Goal: Task Accomplishment & Management: Complete application form

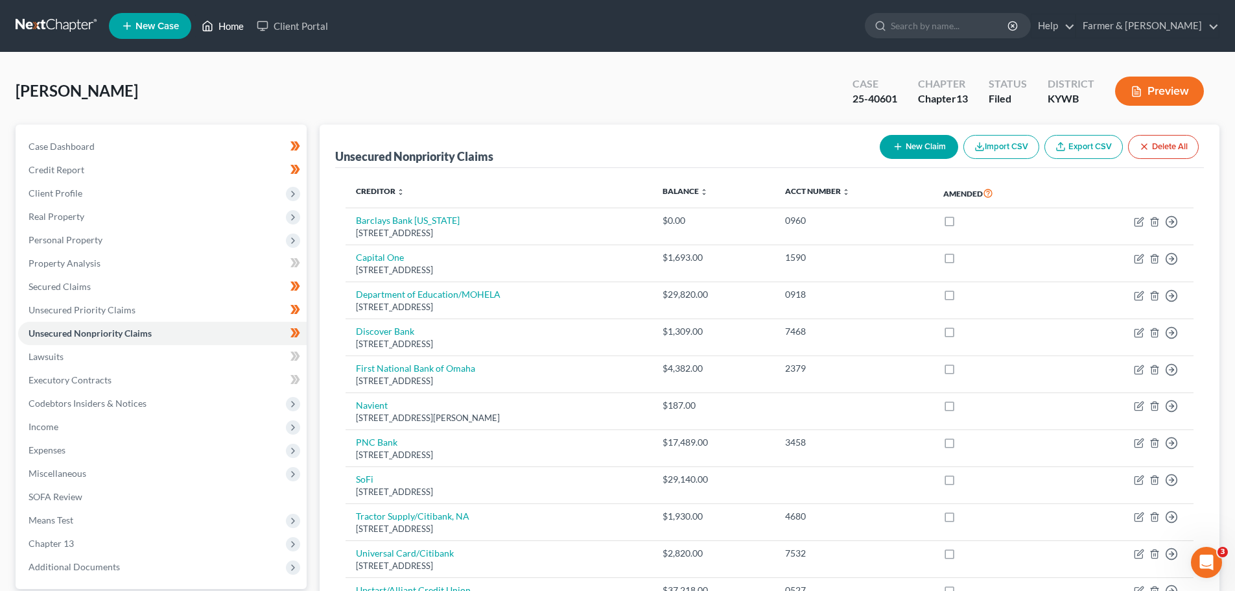
click at [237, 25] on link "Home" at bounding box center [222, 25] width 55 height 23
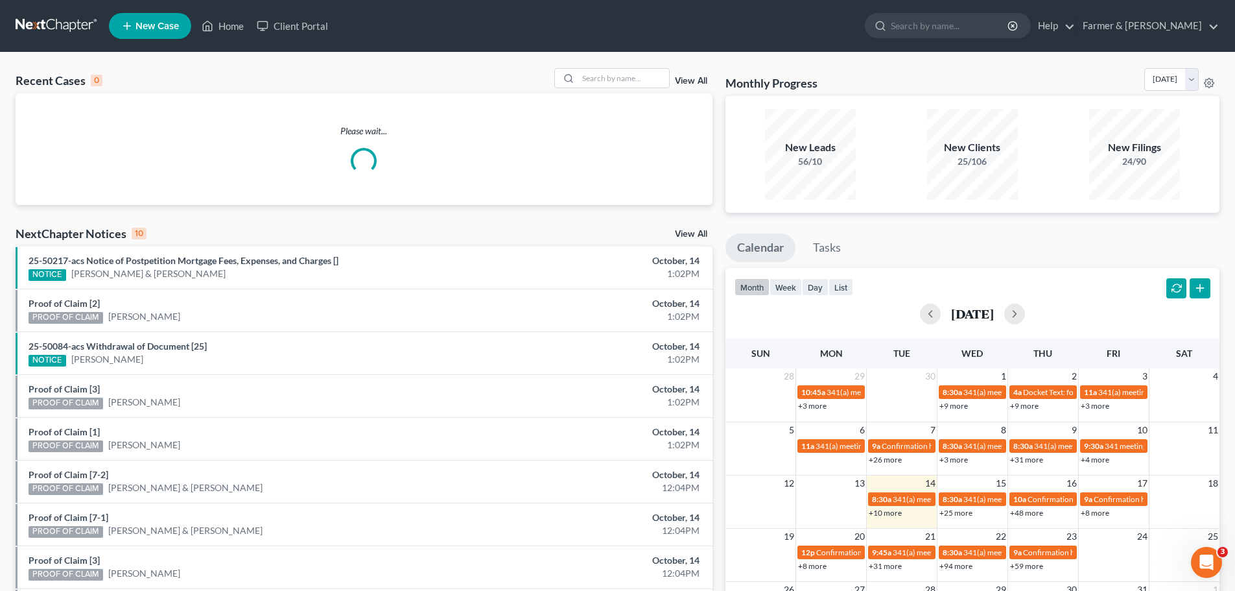
click at [617, 91] on div "Recent Cases 0 View All" at bounding box center [364, 80] width 697 height 25
click at [613, 80] on input "search" at bounding box center [623, 78] width 91 height 19
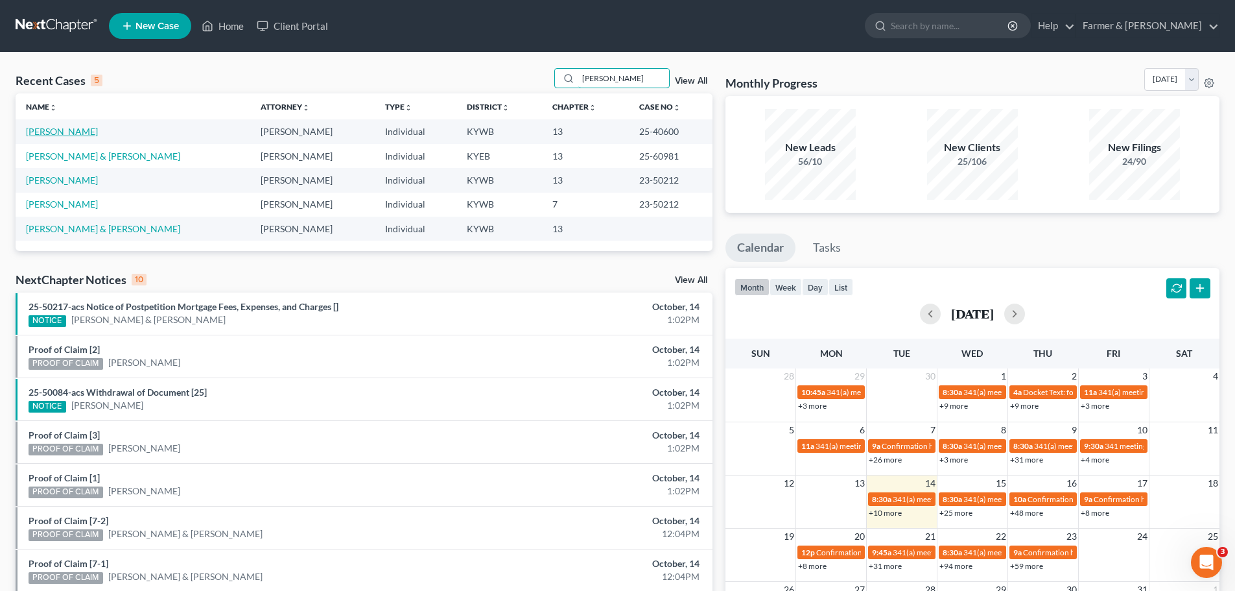
type input "[PERSON_NAME]"
click at [38, 130] on link "[PERSON_NAME]" at bounding box center [62, 131] width 72 height 11
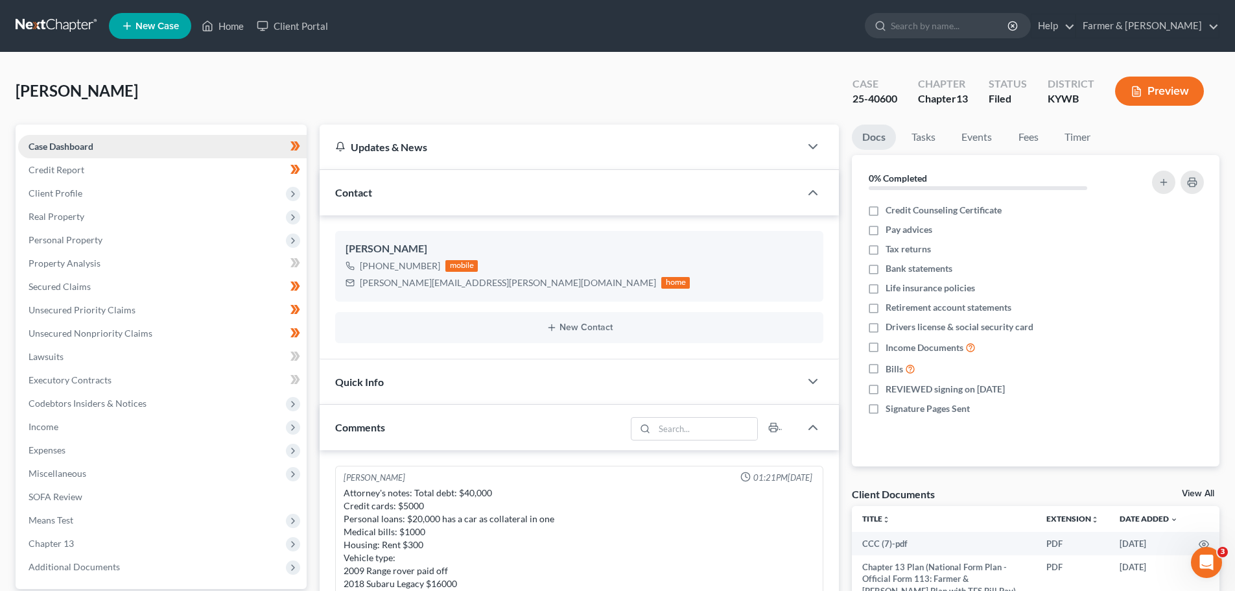
scroll to position [447, 0]
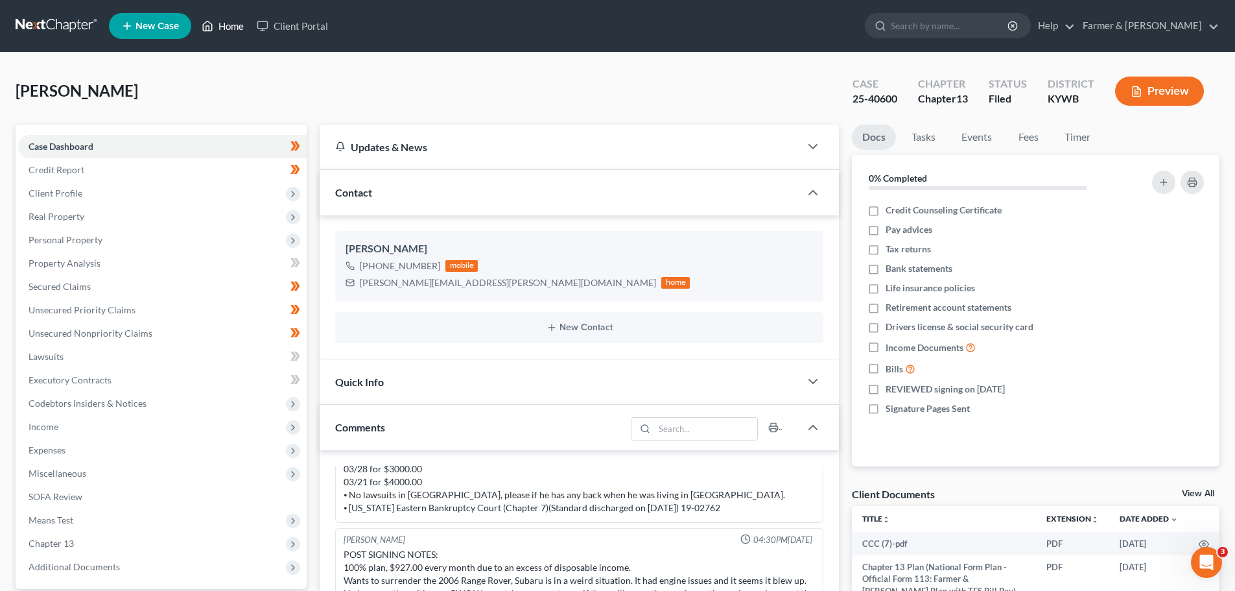
click at [217, 33] on link "Home" at bounding box center [222, 25] width 55 height 23
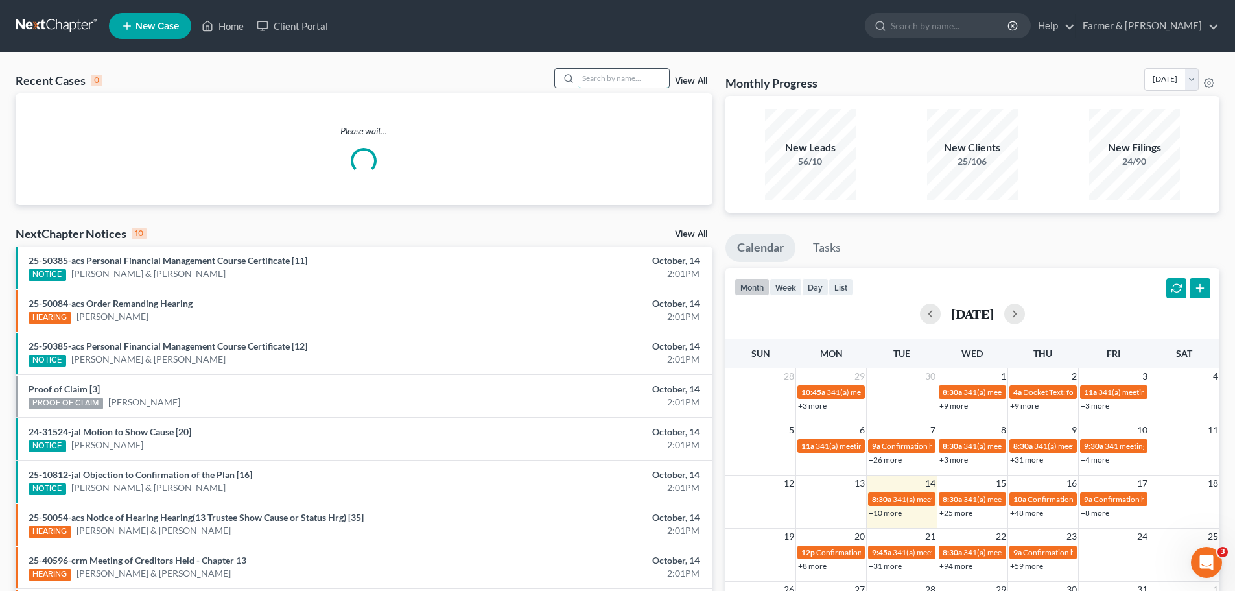
click at [602, 86] on input "search" at bounding box center [623, 78] width 91 height 19
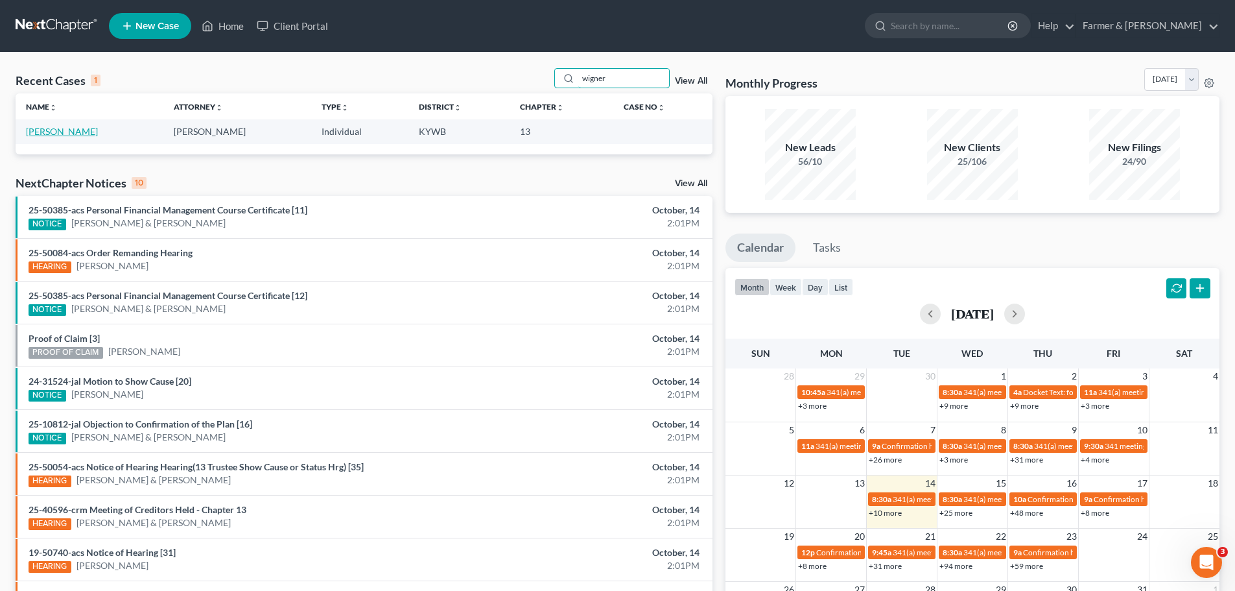
type input "wigner"
click at [69, 136] on link "[PERSON_NAME]" at bounding box center [62, 131] width 72 height 11
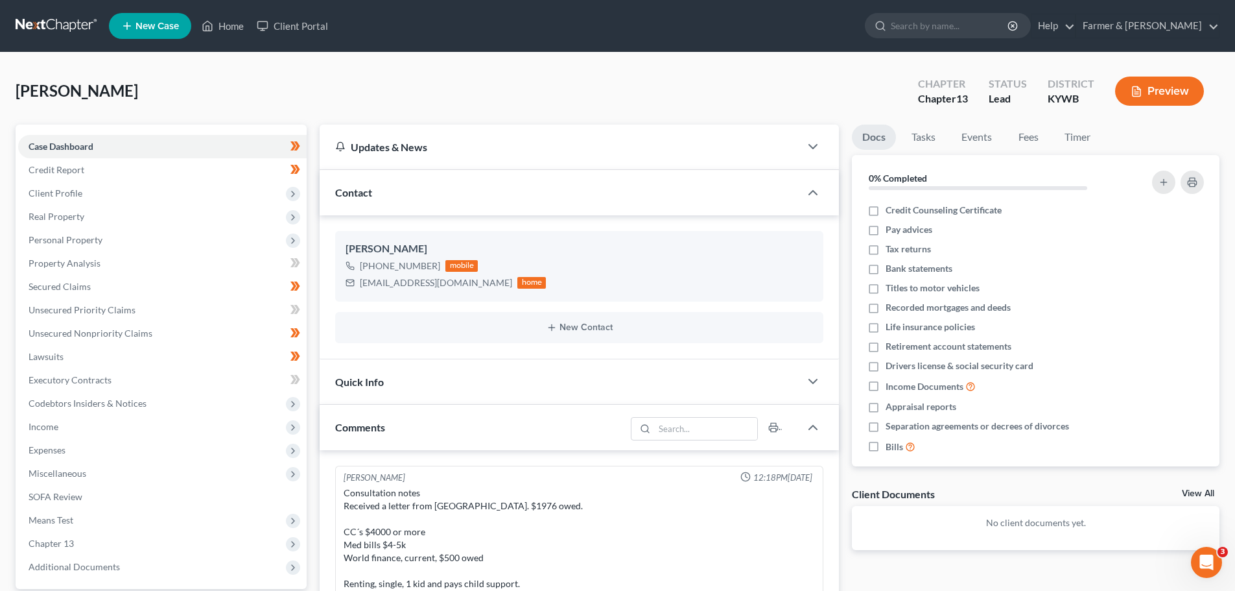
scroll to position [296, 0]
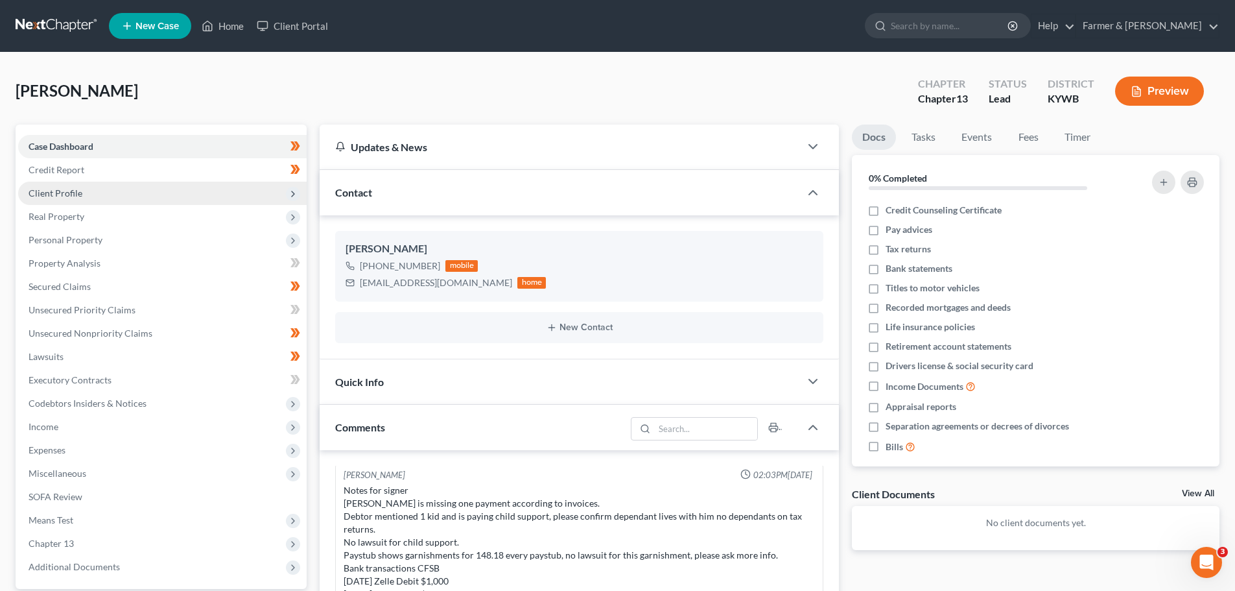
click at [62, 194] on span "Client Profile" at bounding box center [56, 192] width 54 height 11
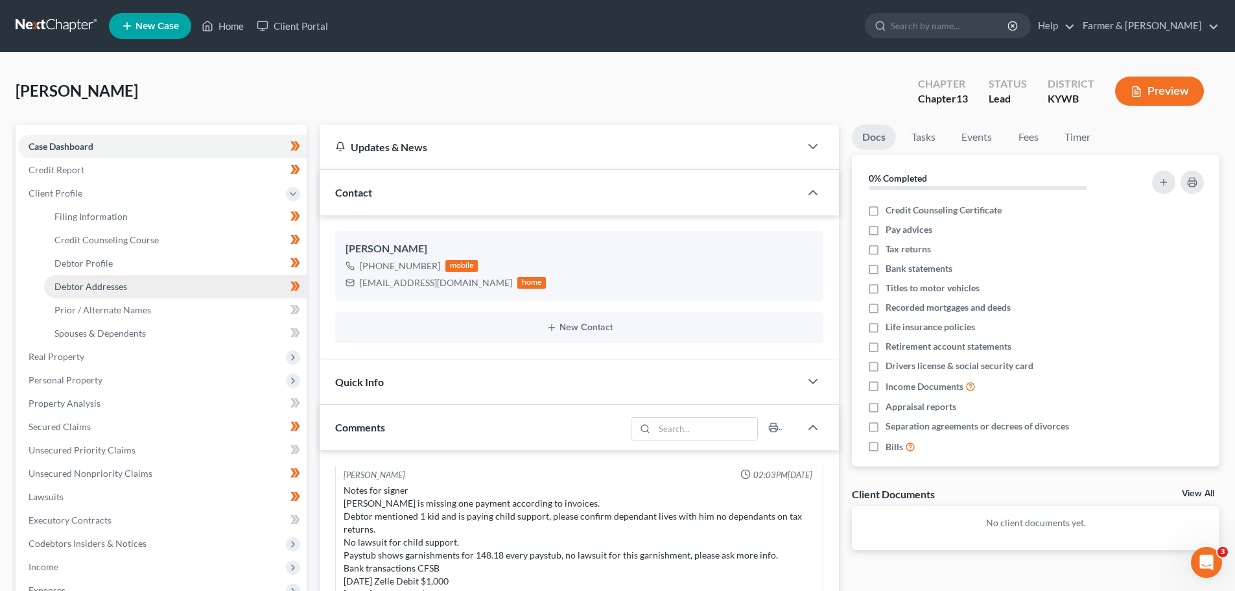
click at [105, 292] on link "Debtor Addresses" at bounding box center [175, 286] width 263 height 23
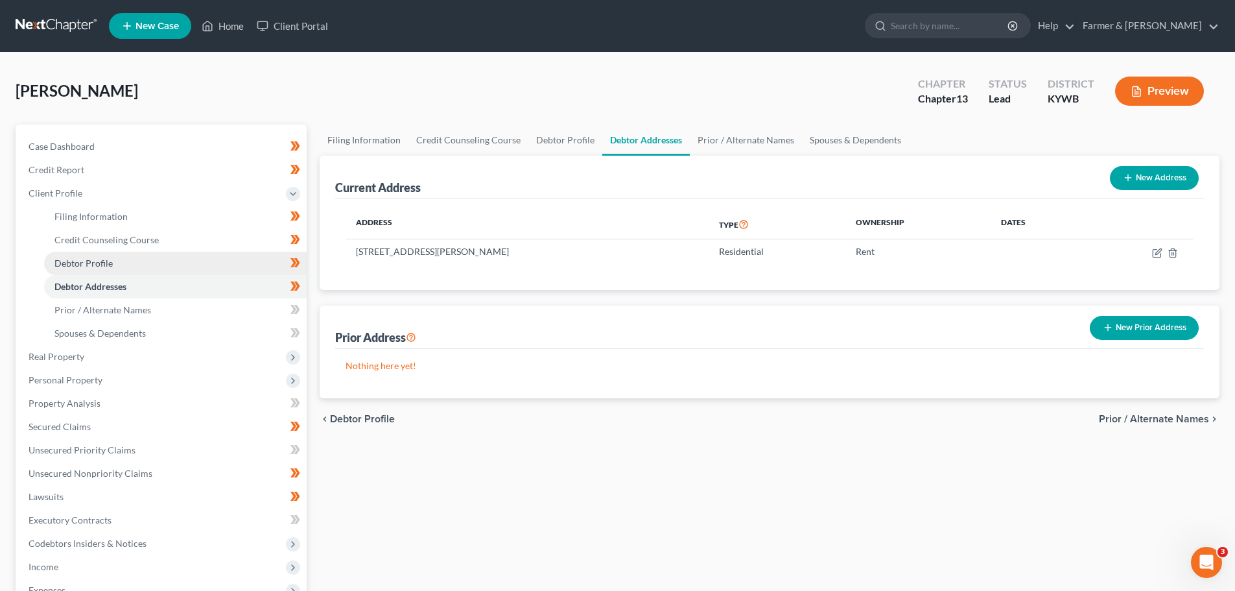
click at [88, 263] on span "Debtor Profile" at bounding box center [83, 262] width 58 height 11
select select "0"
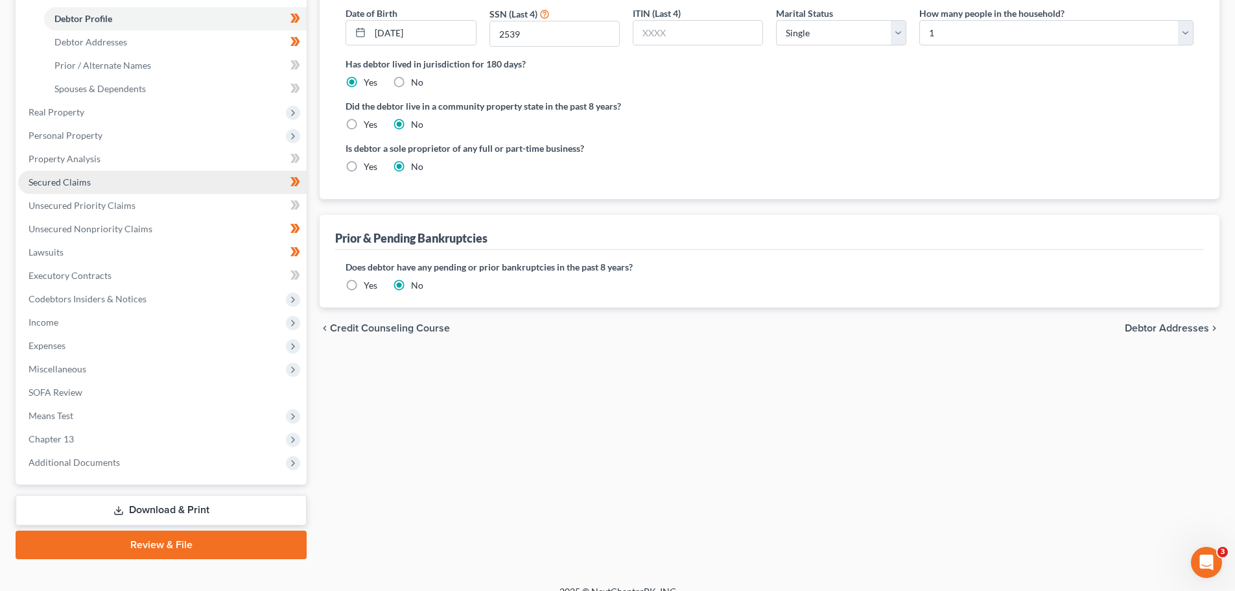
scroll to position [259, 0]
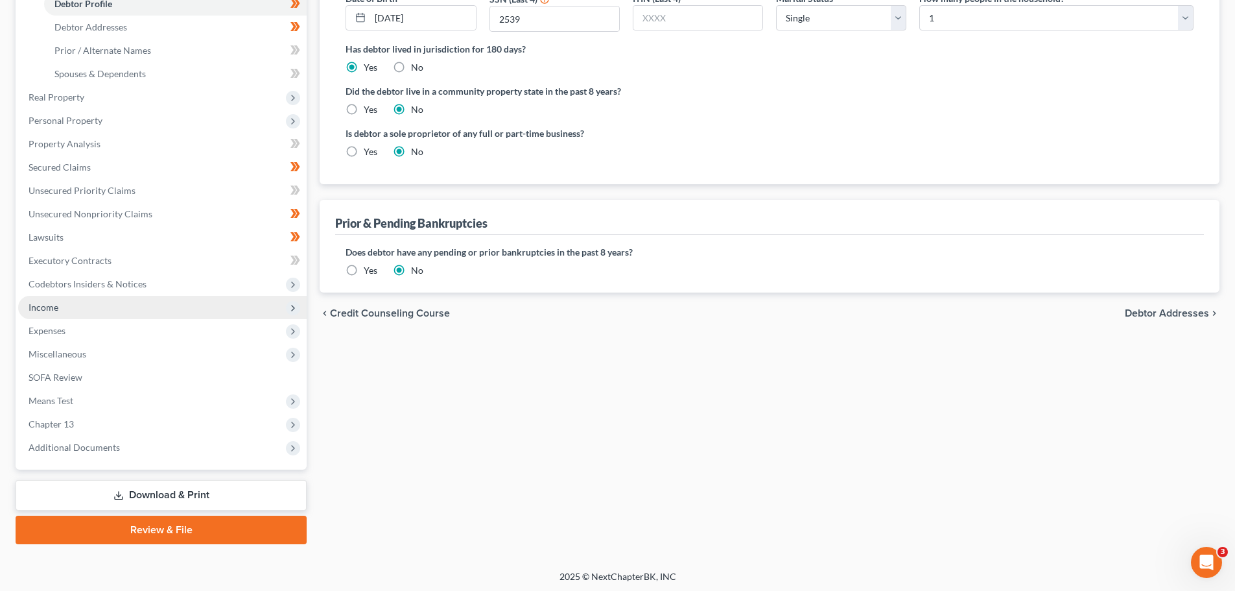
click at [68, 317] on span "Income" at bounding box center [162, 307] width 289 height 23
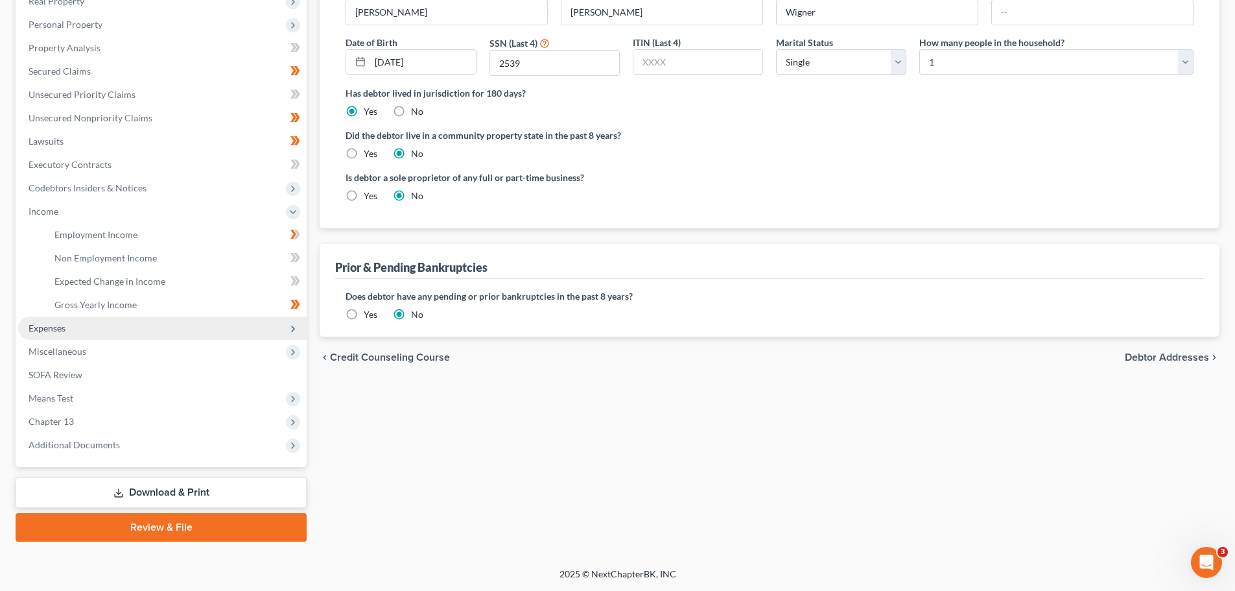
scroll to position [215, 0]
click at [78, 322] on span "Expenses" at bounding box center [162, 327] width 289 height 23
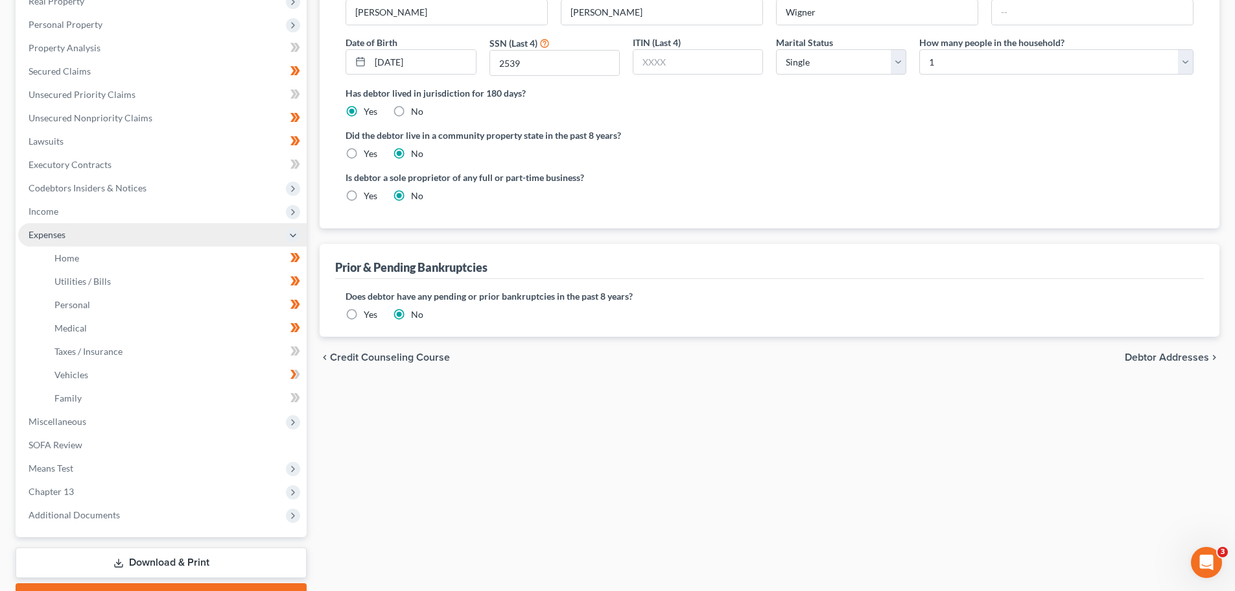
click at [97, 239] on span "Expenses" at bounding box center [162, 234] width 289 height 23
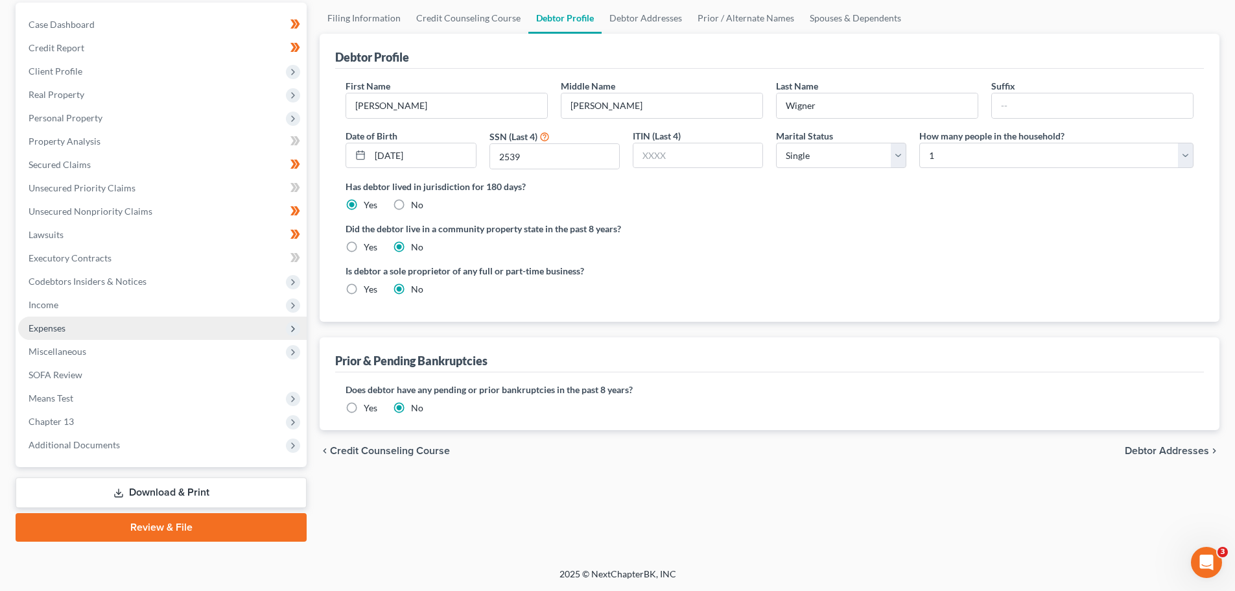
scroll to position [122, 0]
click at [64, 313] on span "Income" at bounding box center [162, 304] width 289 height 23
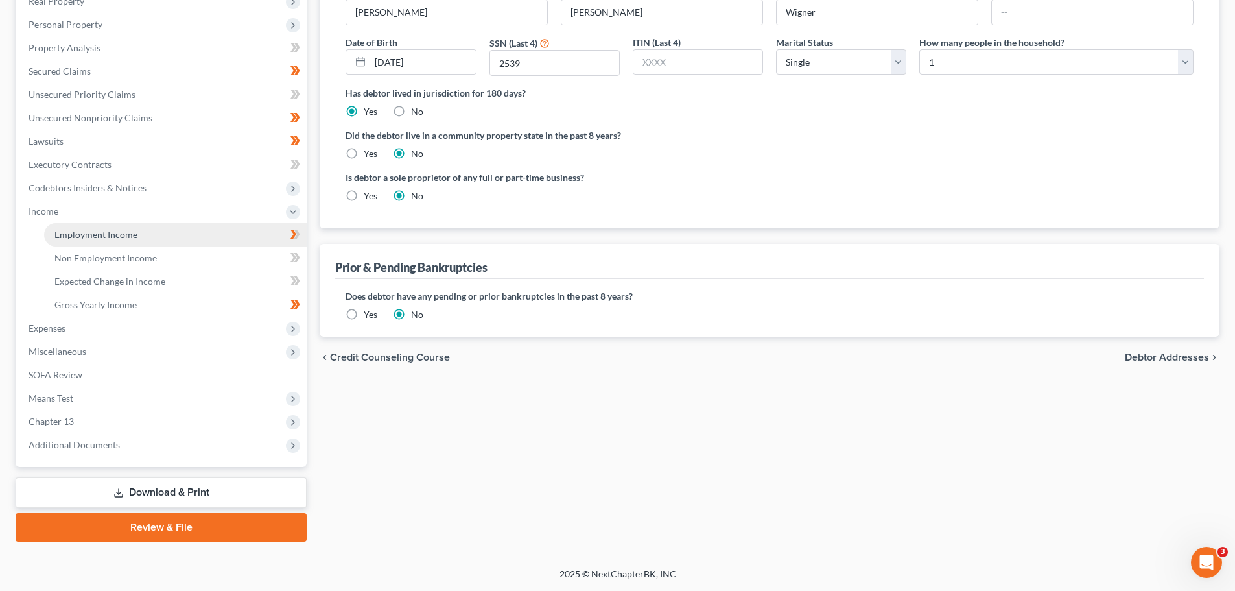
click at [110, 236] on span "Employment Income" at bounding box center [95, 234] width 83 height 11
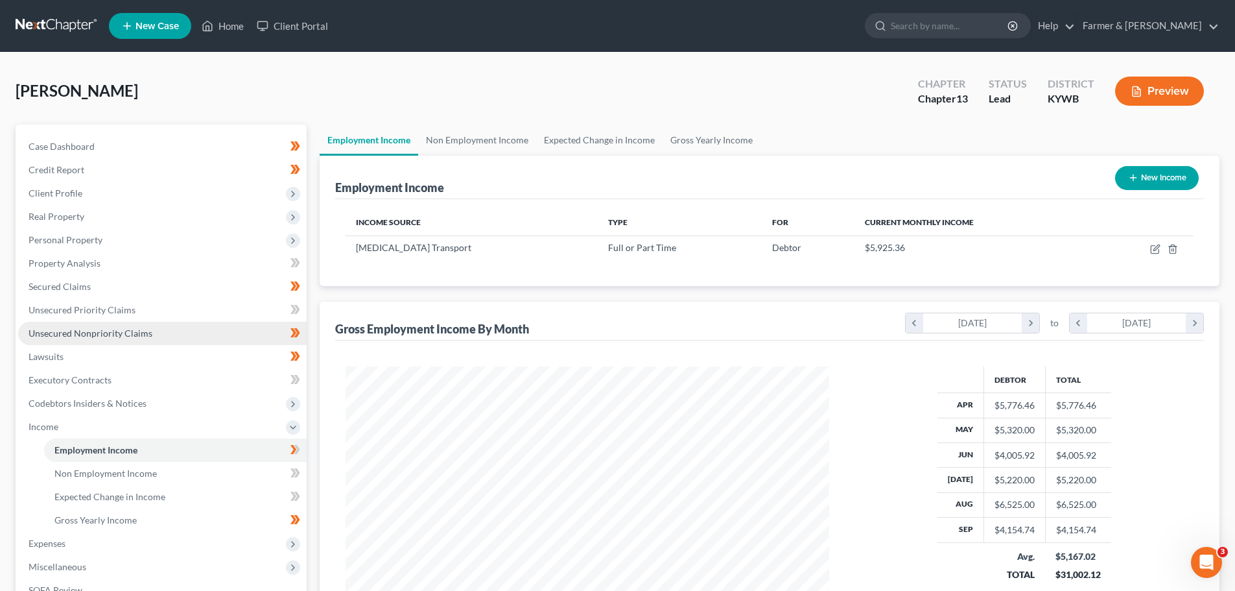
scroll to position [242, 510]
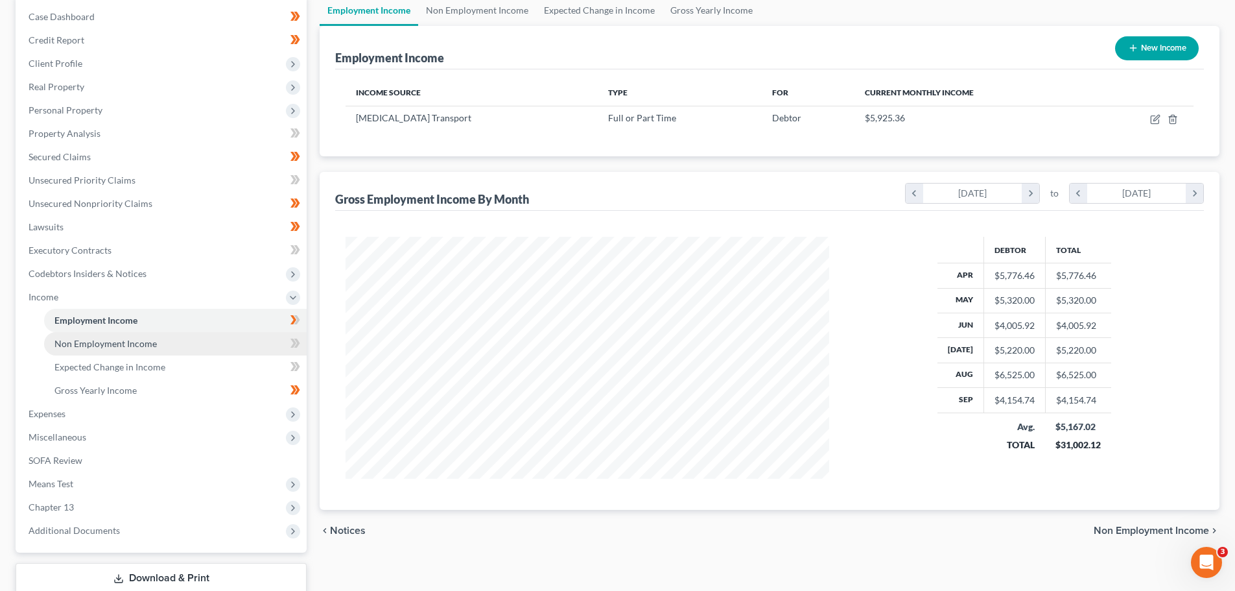
click at [144, 348] on span "Non Employment Income" at bounding box center [105, 343] width 102 height 11
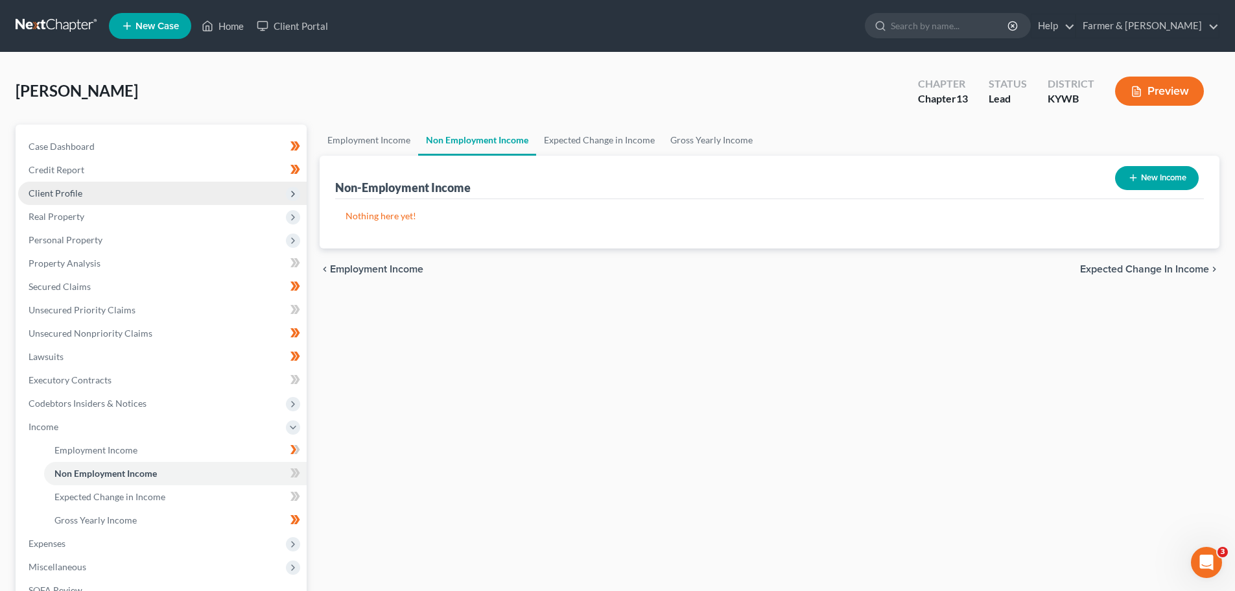
click at [38, 189] on span "Client Profile" at bounding box center [56, 192] width 54 height 11
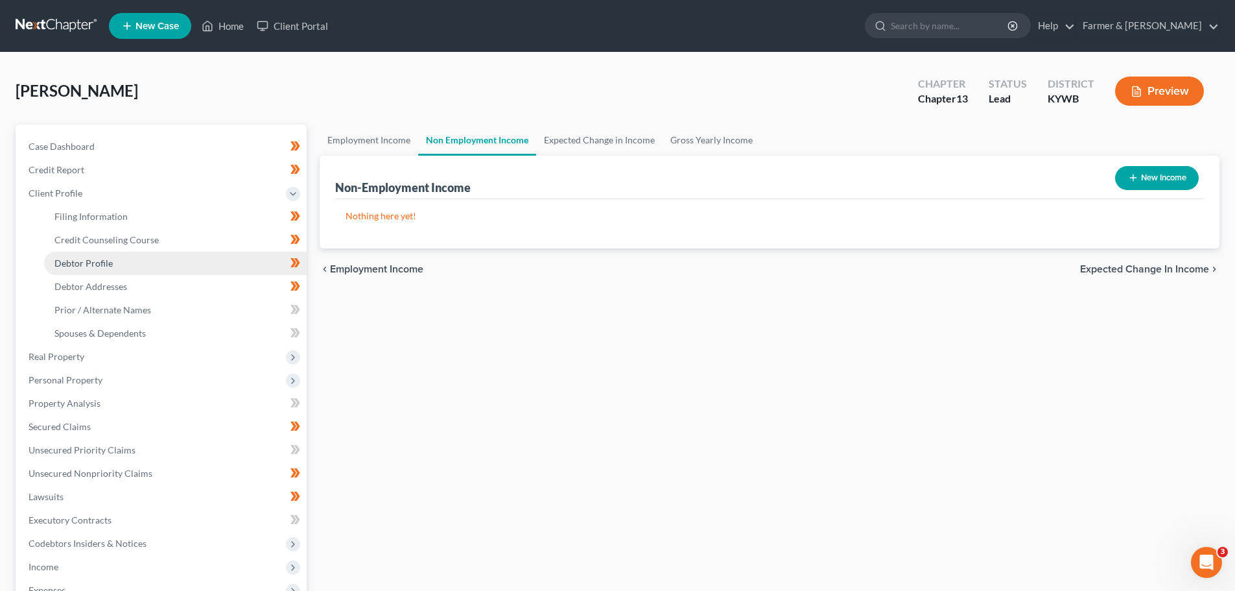
click at [81, 262] on span "Debtor Profile" at bounding box center [83, 262] width 58 height 11
select select "0"
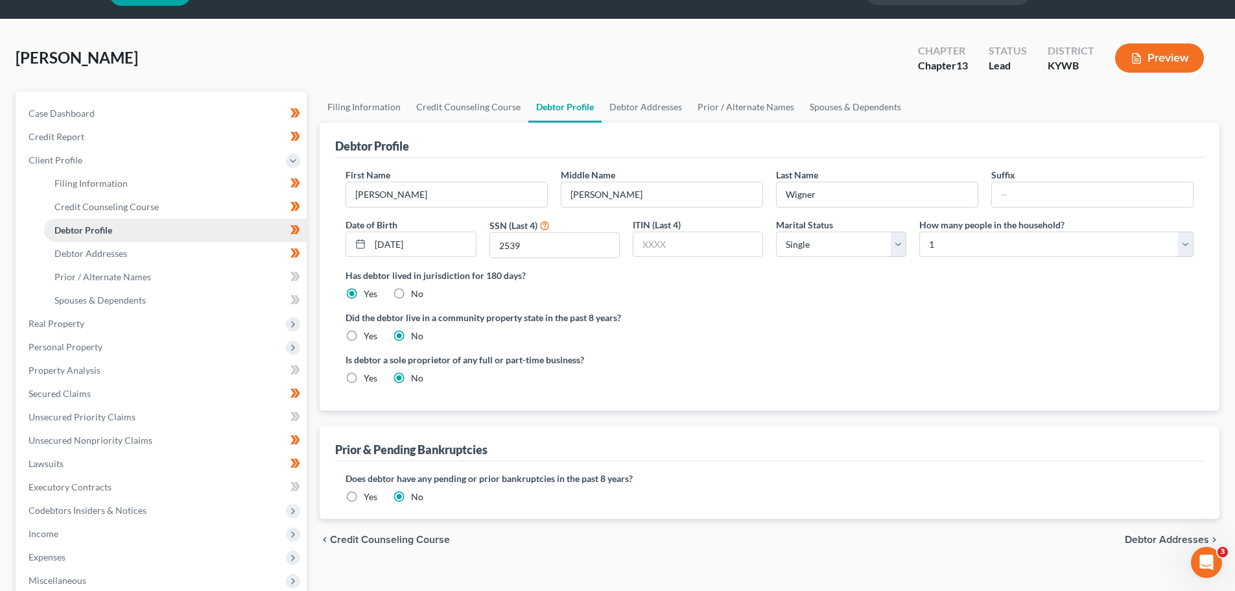
scroll to position [65, 0]
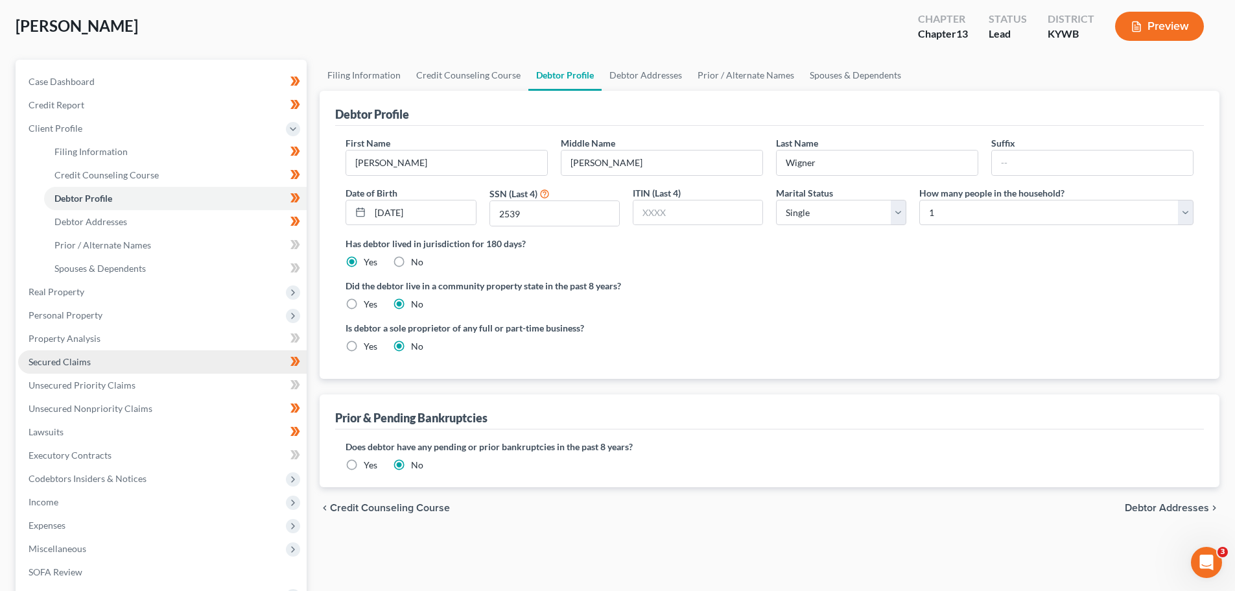
click at [67, 368] on link "Secured Claims" at bounding box center [162, 361] width 289 height 23
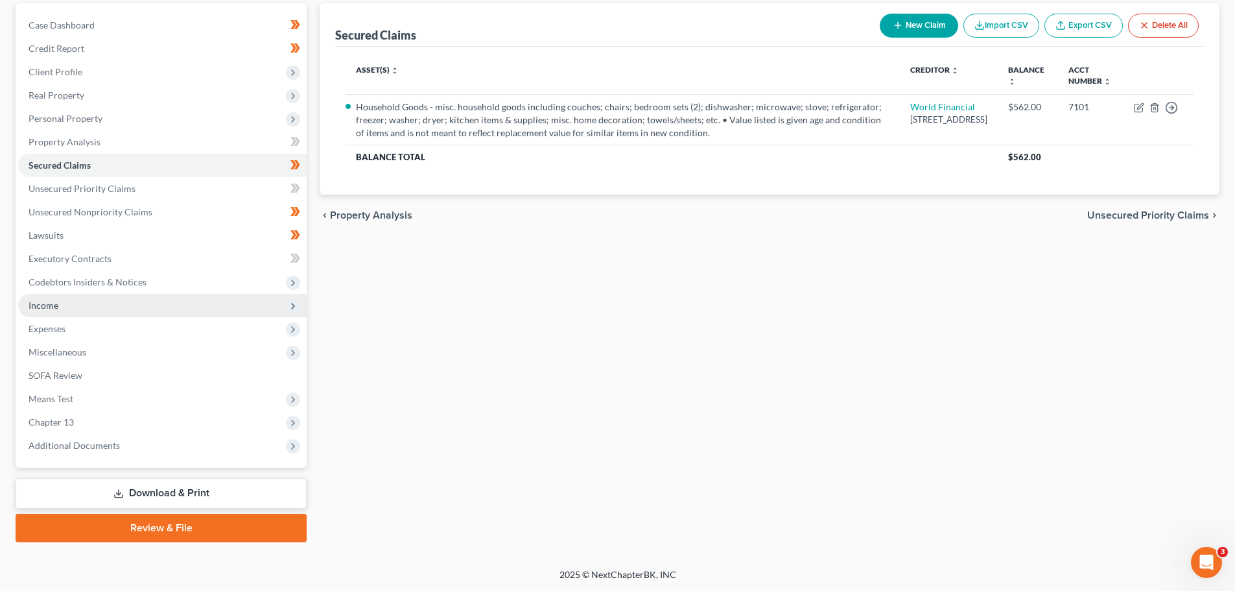
scroll to position [122, 0]
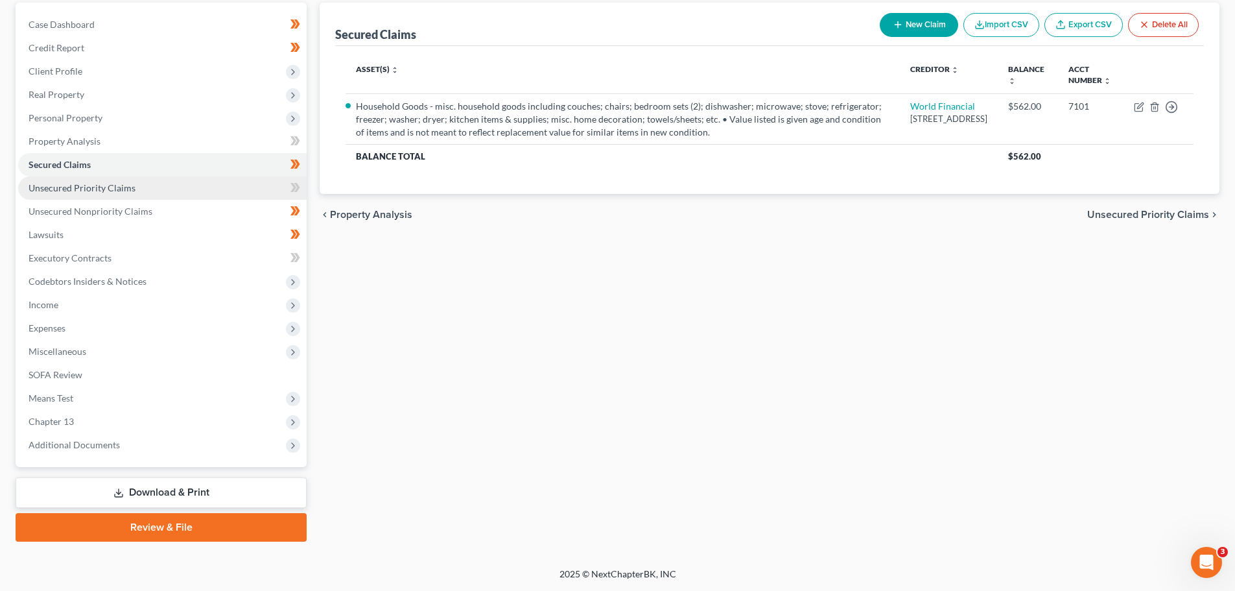
click at [91, 188] on span "Unsecured Priority Claims" at bounding box center [82, 187] width 107 height 11
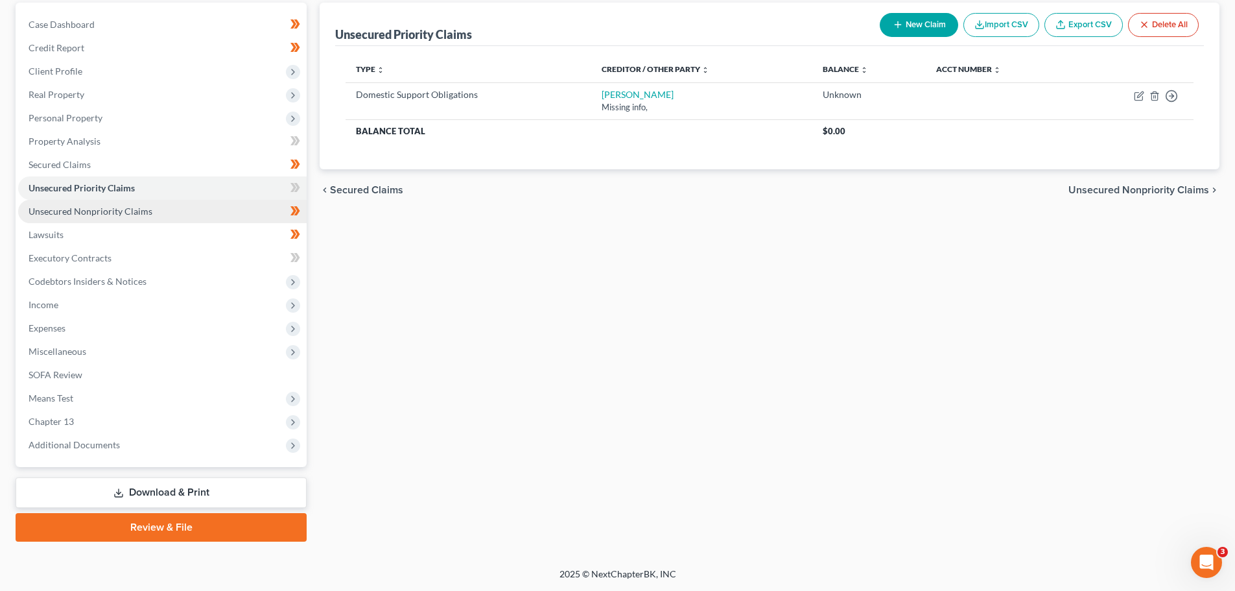
click at [90, 215] on span "Unsecured Nonpriority Claims" at bounding box center [91, 211] width 124 height 11
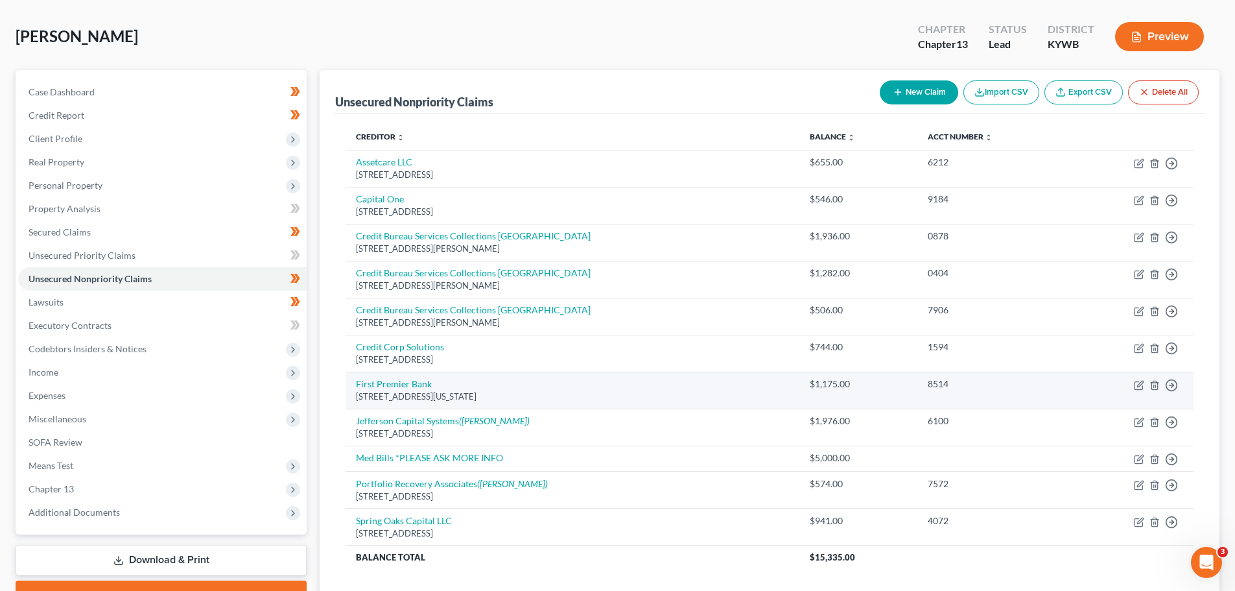
scroll to position [149, 0]
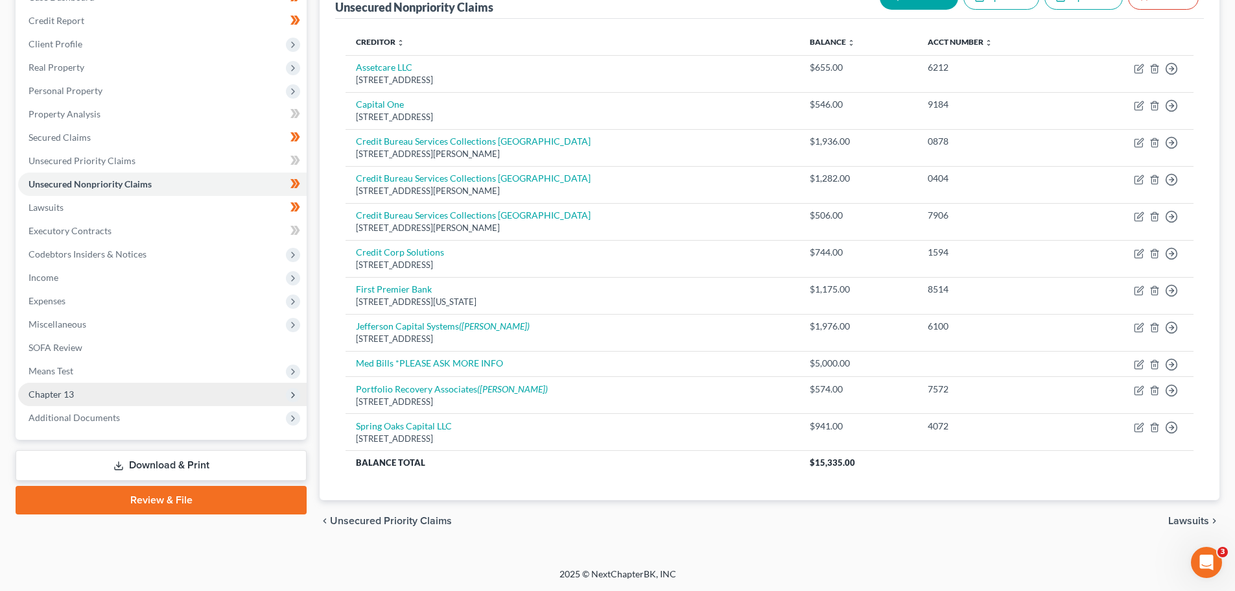
click at [78, 388] on span "Chapter 13" at bounding box center [162, 394] width 289 height 23
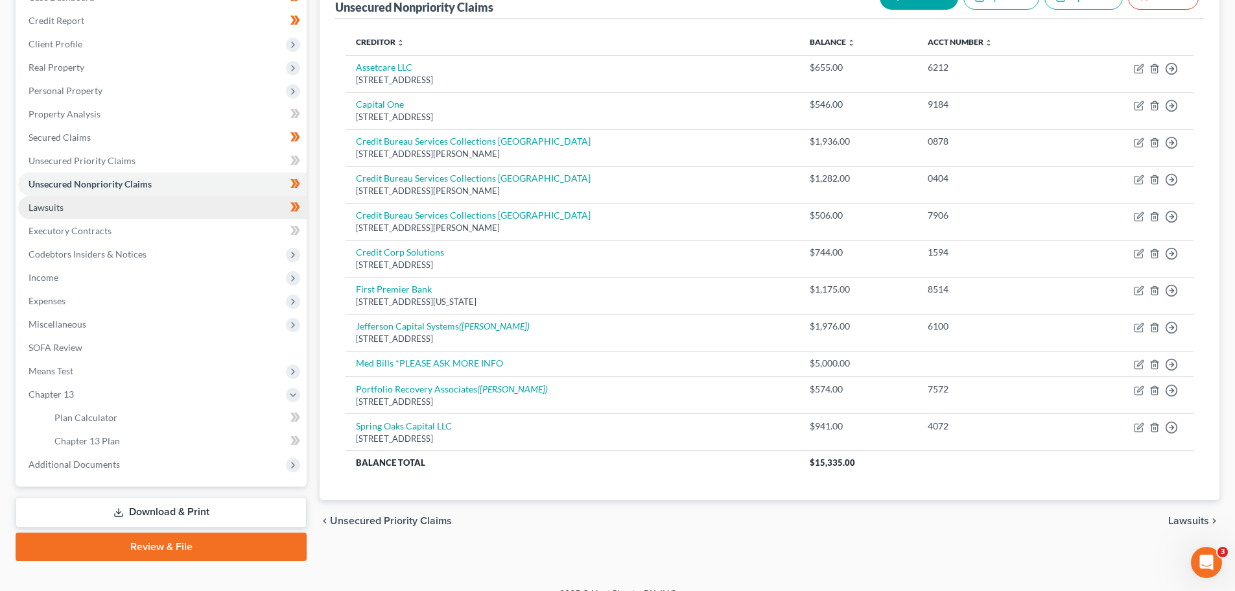
click at [57, 202] on span "Lawsuits" at bounding box center [46, 207] width 35 height 11
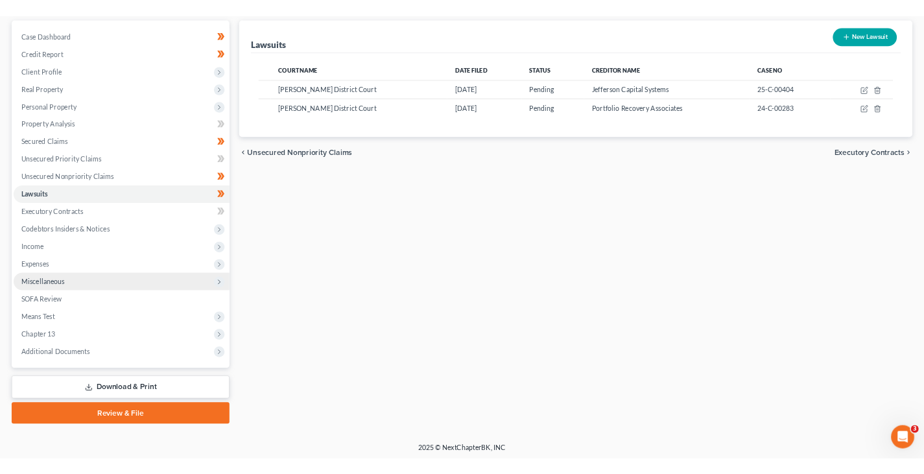
scroll to position [122, 0]
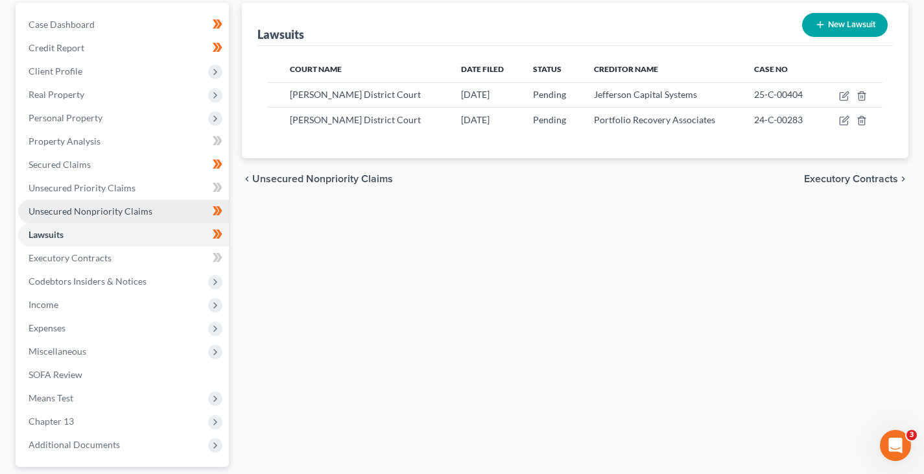
click at [78, 209] on span "Unsecured Nonpriority Claims" at bounding box center [91, 211] width 124 height 11
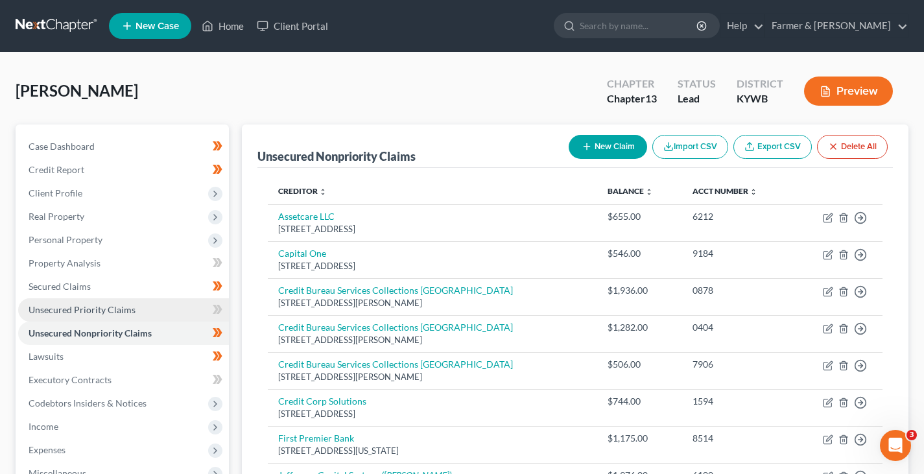
click at [91, 314] on span "Unsecured Priority Claims" at bounding box center [82, 309] width 107 height 11
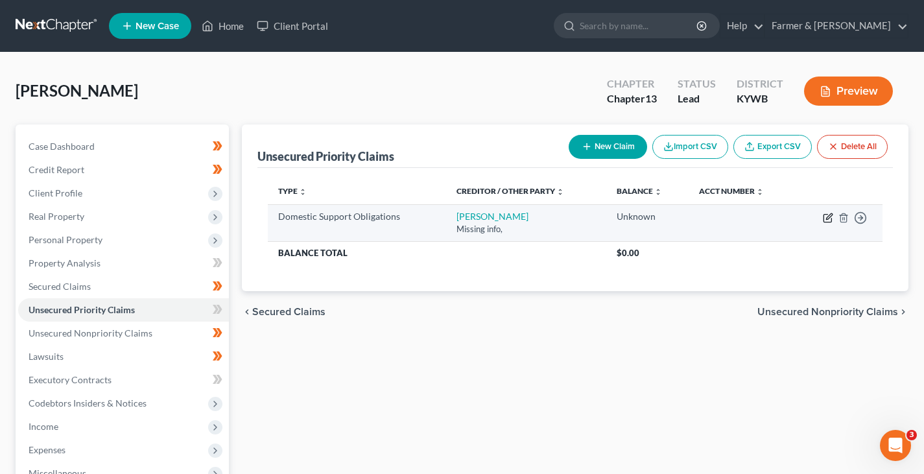
click at [827, 219] on icon "button" at bounding box center [829, 216] width 6 height 6
select select "0"
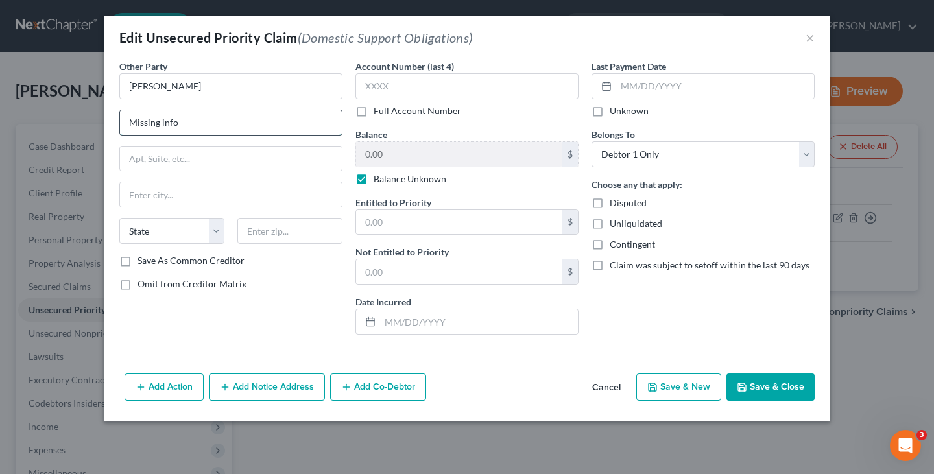
click at [191, 125] on input "Missing info" at bounding box center [231, 122] width 222 height 25
click at [192, 125] on input "Missing info" at bounding box center [231, 122] width 222 height 25
type input "M"
type input "[STREET_ADDRESS]"
click at [139, 156] on input "text" at bounding box center [231, 159] width 222 height 25
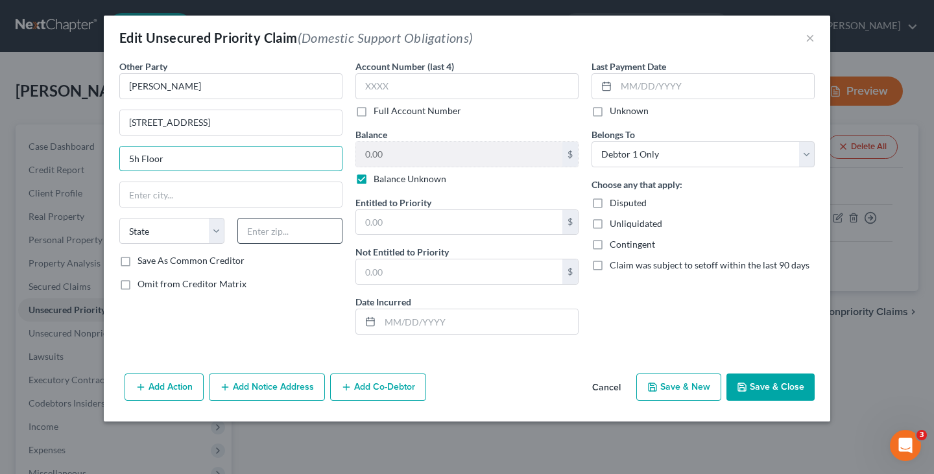
type input "5h Floor"
click at [260, 232] on input "text" at bounding box center [289, 231] width 105 height 26
type input "44308"
type input "Akron"
select select "36"
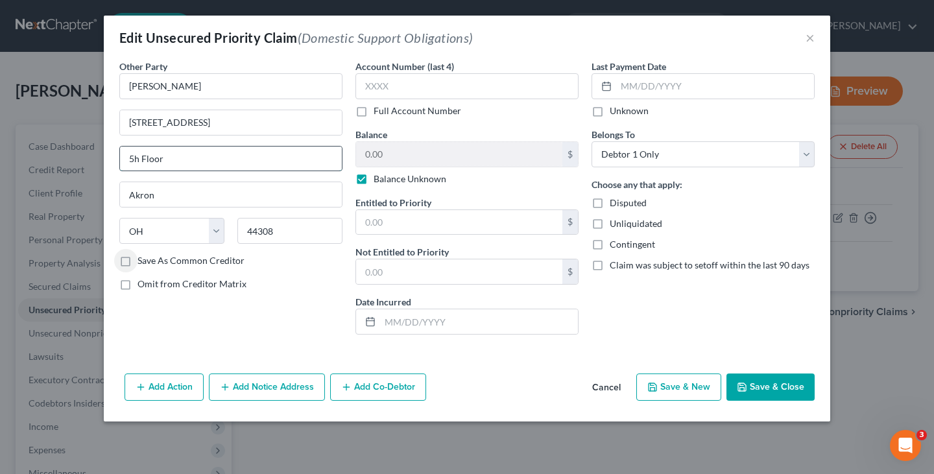
click at [179, 161] on input "5h Floor" at bounding box center [231, 159] width 222 height 25
click at [0, 0] on div at bounding box center [0, 0] width 0 height 0
click at [133, 158] on input "5h Floor" at bounding box center [231, 159] width 222 height 25
type input "[STREET_ADDRESS]"
click at [213, 124] on input "[STREET_ADDRESS]" at bounding box center [231, 122] width 222 height 25
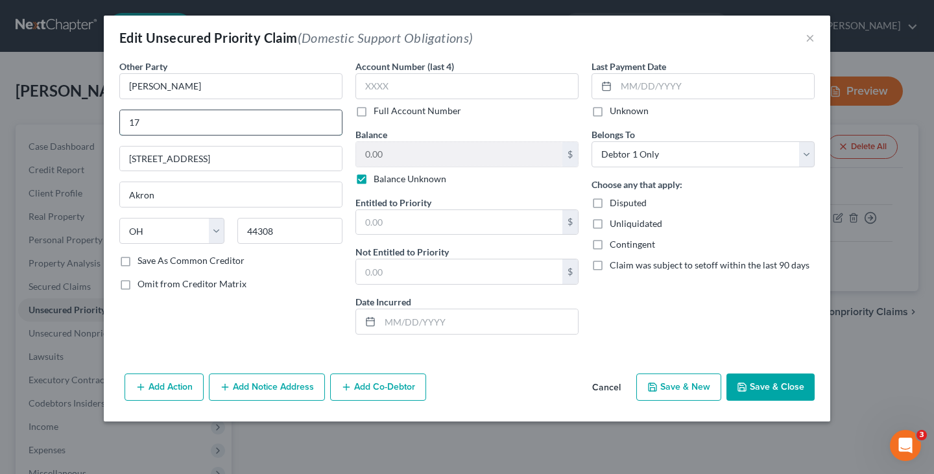
type input "1"
type input "c/o akron child support division"
click at [781, 384] on button "Save & Close" at bounding box center [770, 386] width 88 height 27
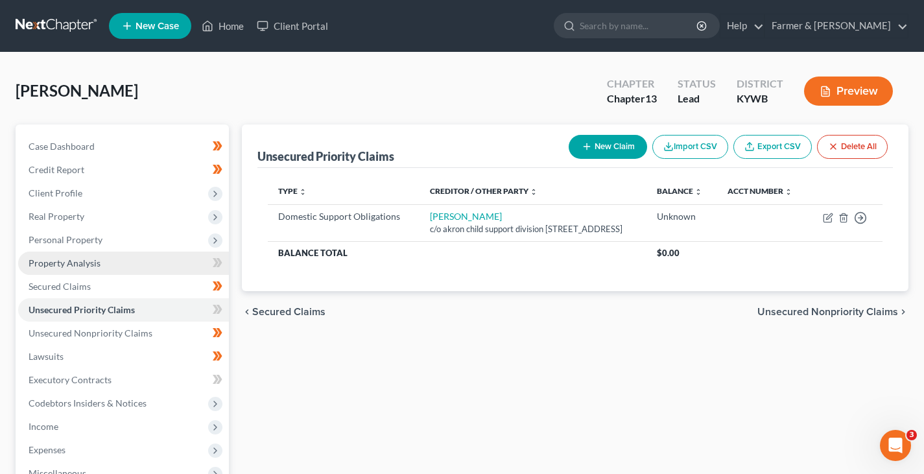
click at [56, 264] on span "Property Analysis" at bounding box center [65, 262] width 72 height 11
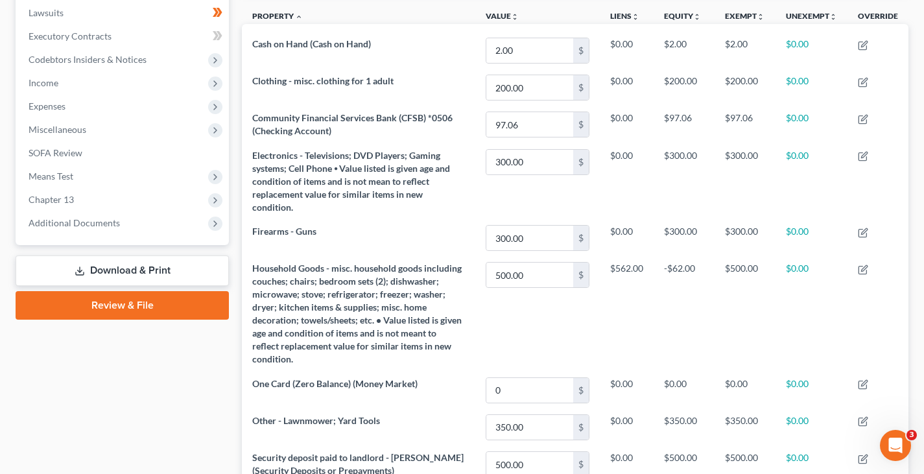
scroll to position [340, 0]
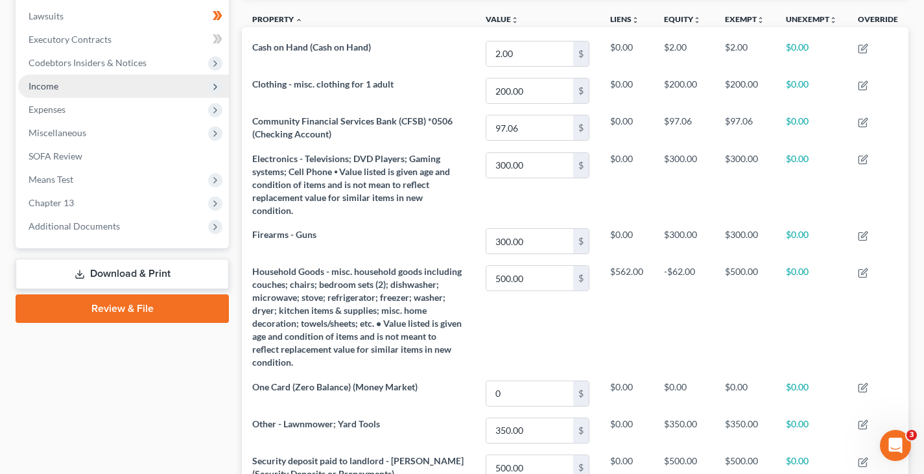
click at [58, 91] on span "Income" at bounding box center [123, 86] width 211 height 23
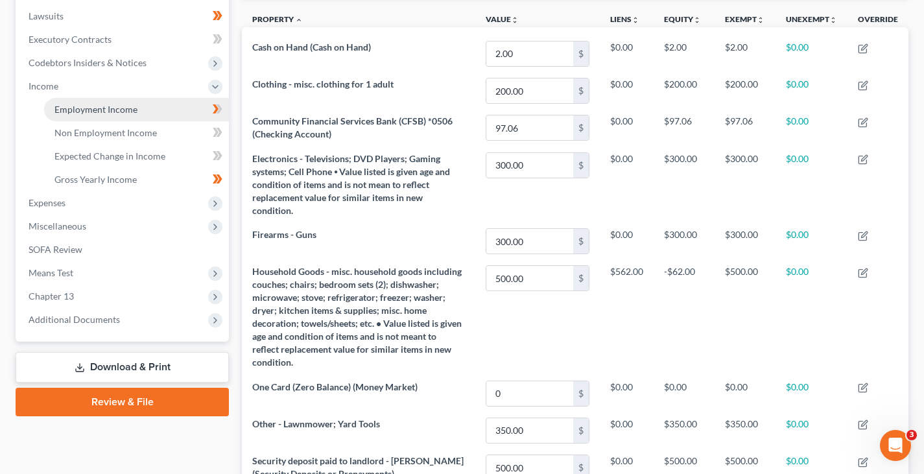
click at [91, 113] on span "Employment Income" at bounding box center [95, 109] width 83 height 11
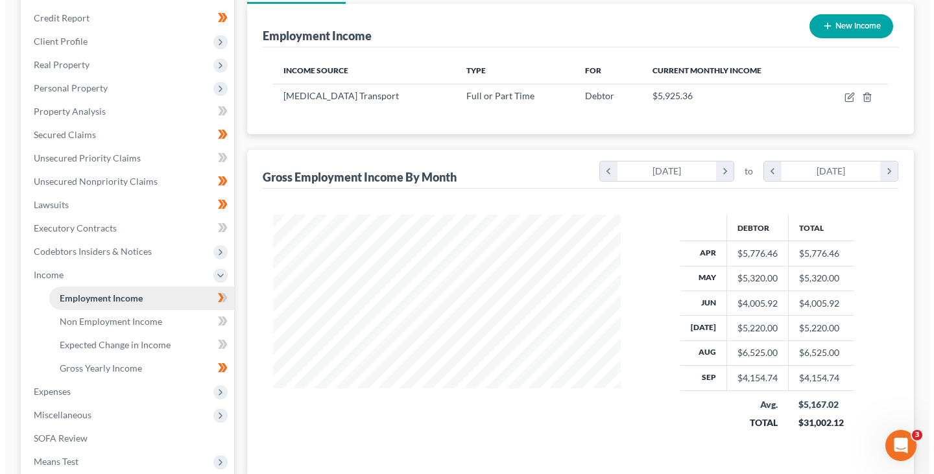
scroll to position [150, 0]
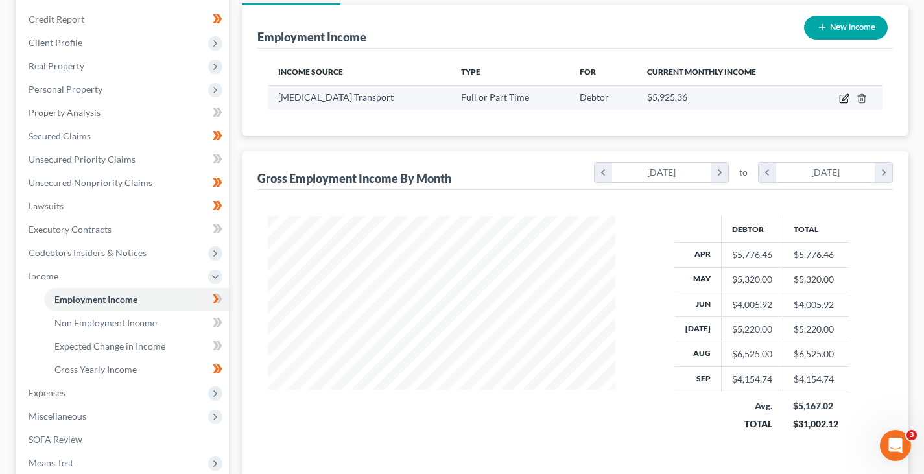
click at [844, 98] on icon "button" at bounding box center [844, 98] width 10 height 10
select select "0"
select select "18"
select select "3"
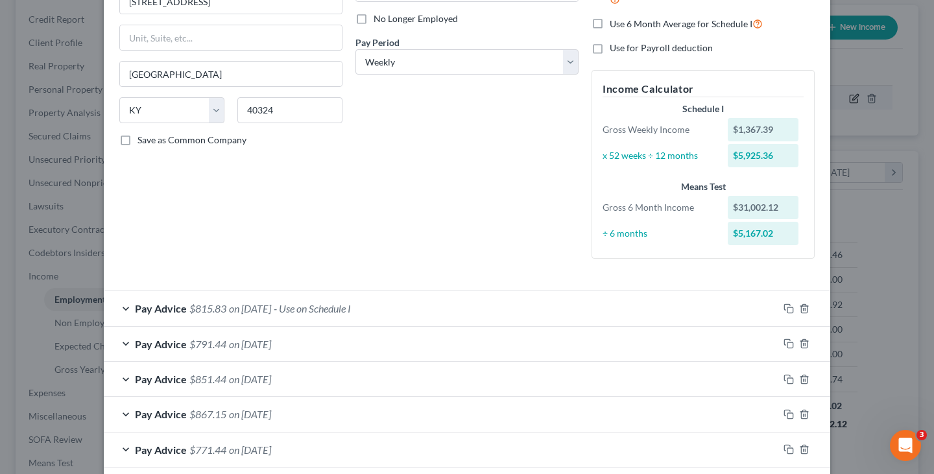
scroll to position [170, 0]
click at [123, 351] on div "Pay Advice $791.44 on [DATE]" at bounding box center [441, 344] width 674 height 34
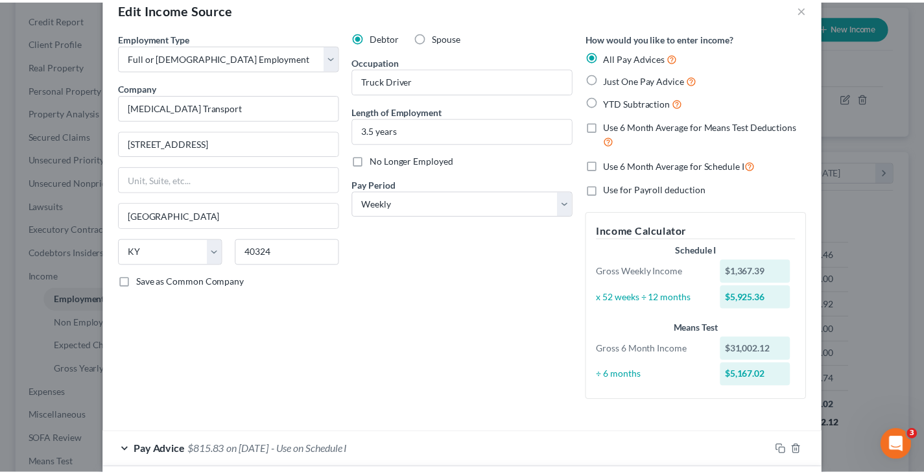
scroll to position [0, 0]
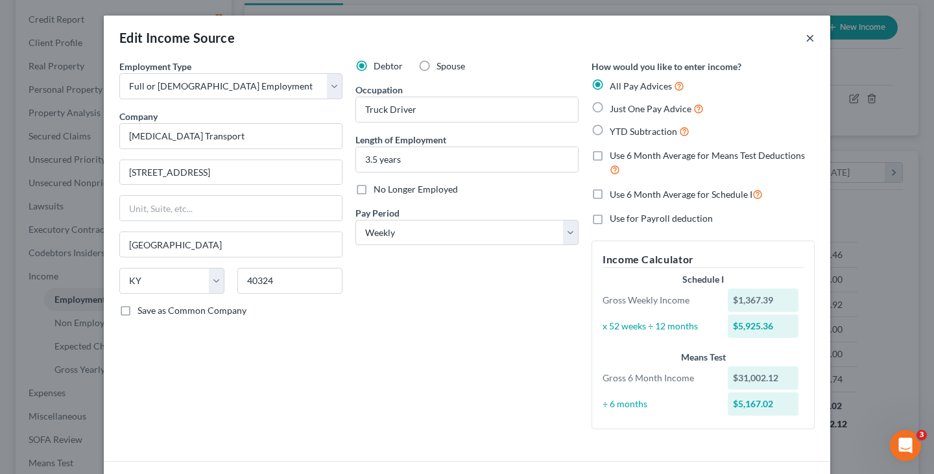
click at [808, 34] on button "×" at bounding box center [809, 38] width 9 height 16
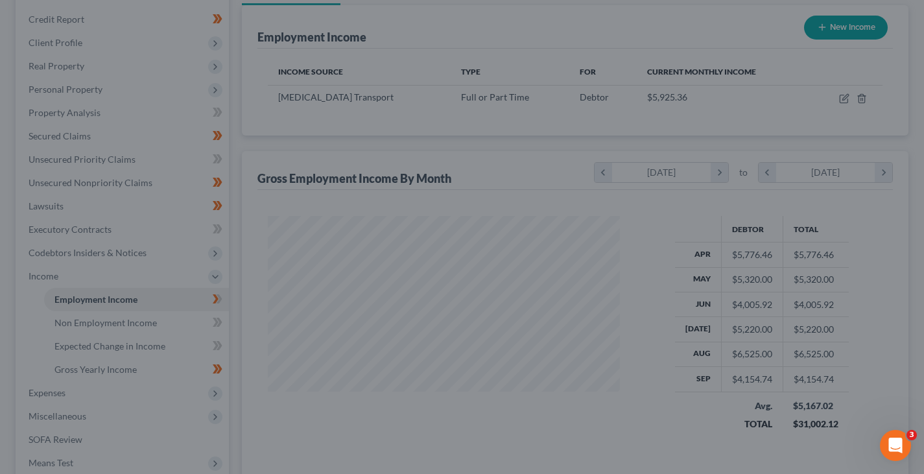
scroll to position [648162, 648021]
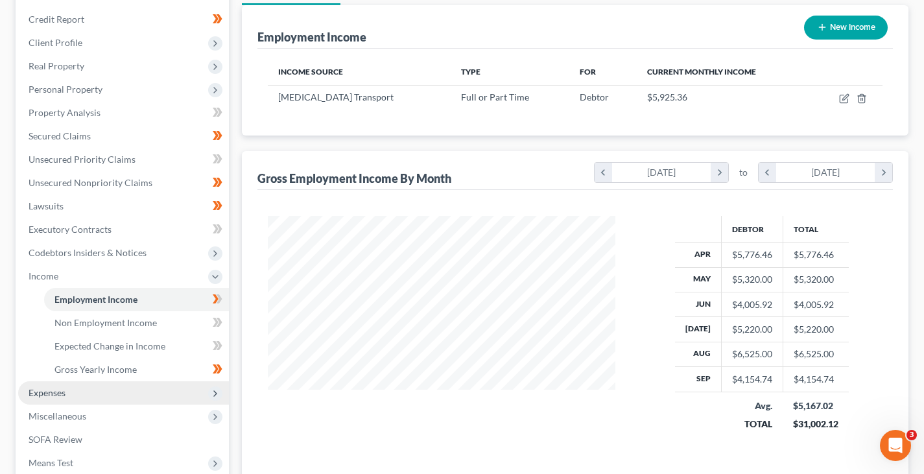
click at [67, 386] on span "Expenses" at bounding box center [123, 392] width 211 height 23
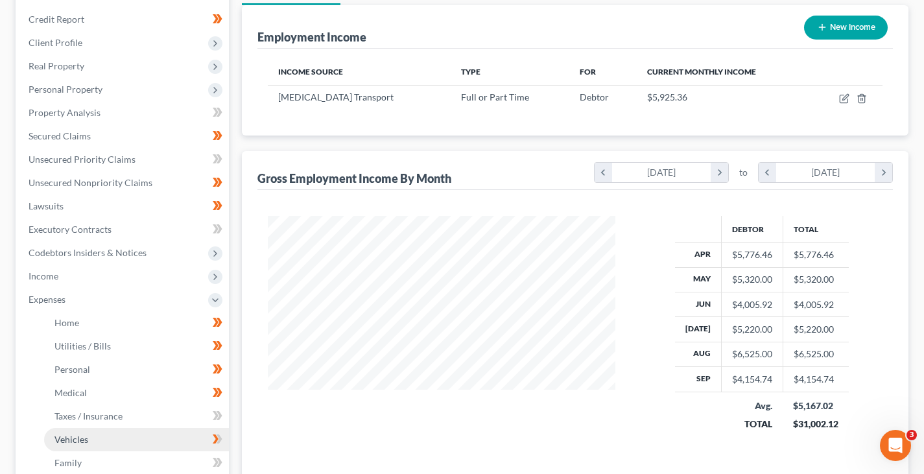
click at [83, 438] on span "Vehicles" at bounding box center [71, 439] width 34 height 11
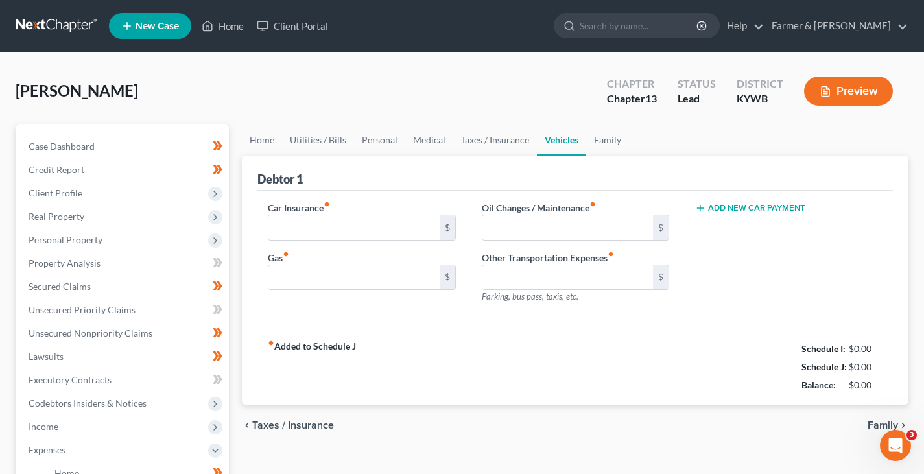
type input "200.00"
click at [318, 281] on input "400.00" at bounding box center [353, 277] width 171 height 25
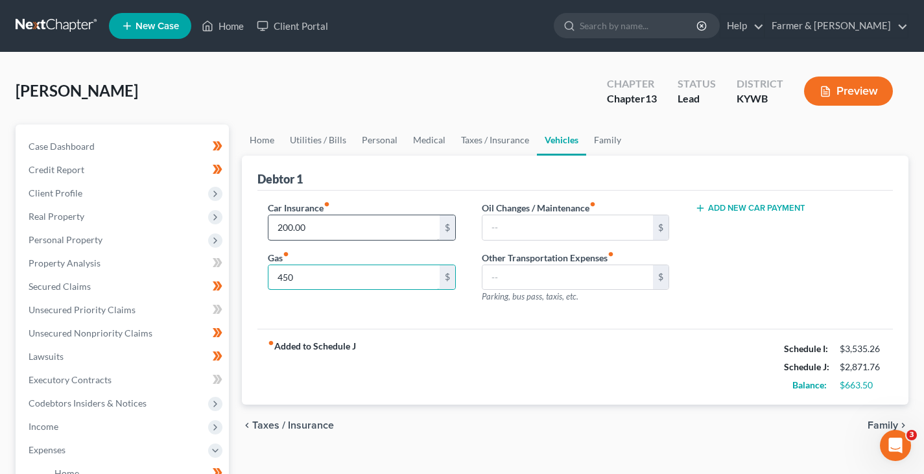
type input "450"
click at [332, 226] on input "200.00" at bounding box center [353, 227] width 171 height 25
type input "225"
click at [371, 143] on link "Personal" at bounding box center [379, 139] width 51 height 31
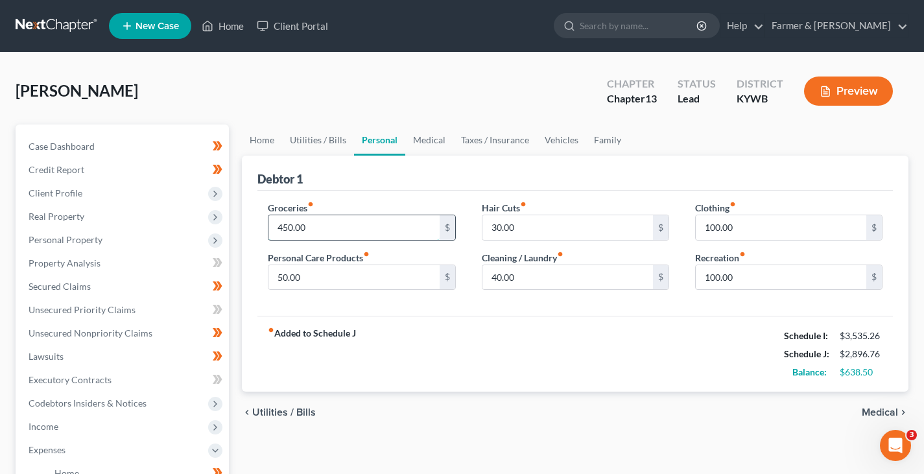
click at [314, 230] on input "450.00" at bounding box center [353, 227] width 171 height 25
type input "600"
click at [427, 130] on link "Medical" at bounding box center [429, 139] width 48 height 31
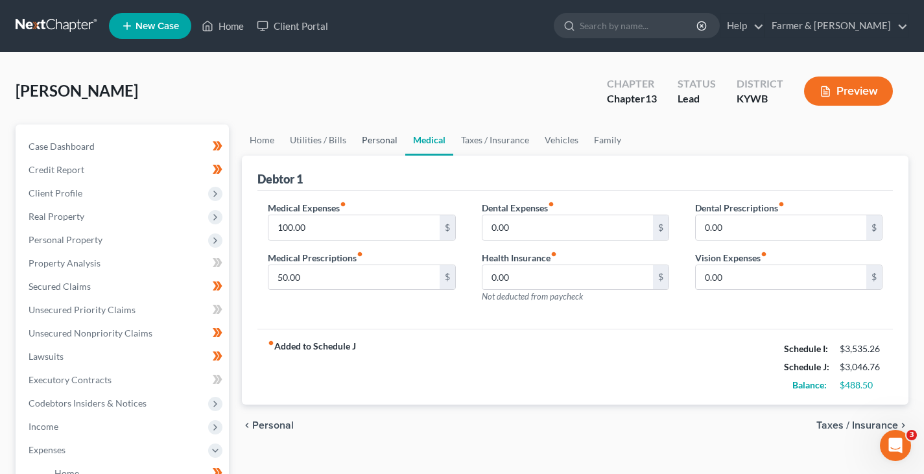
click at [370, 141] on link "Personal" at bounding box center [379, 139] width 51 height 31
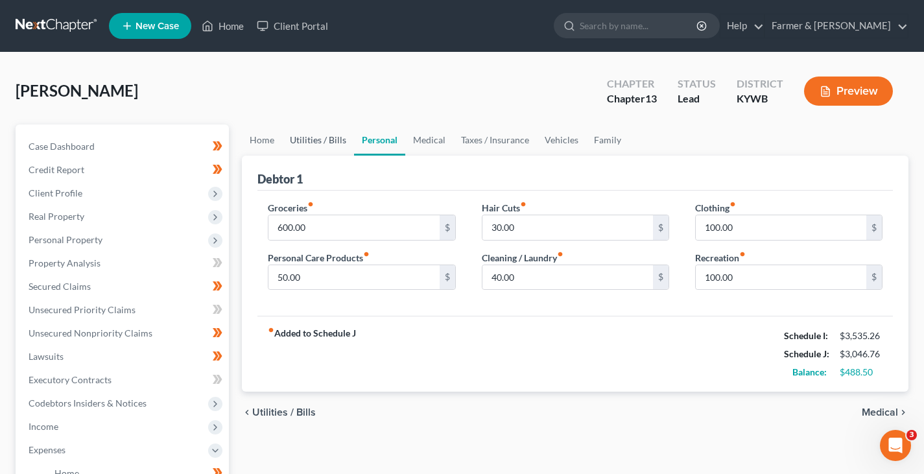
click at [325, 154] on link "Utilities / Bills" at bounding box center [318, 139] width 72 height 31
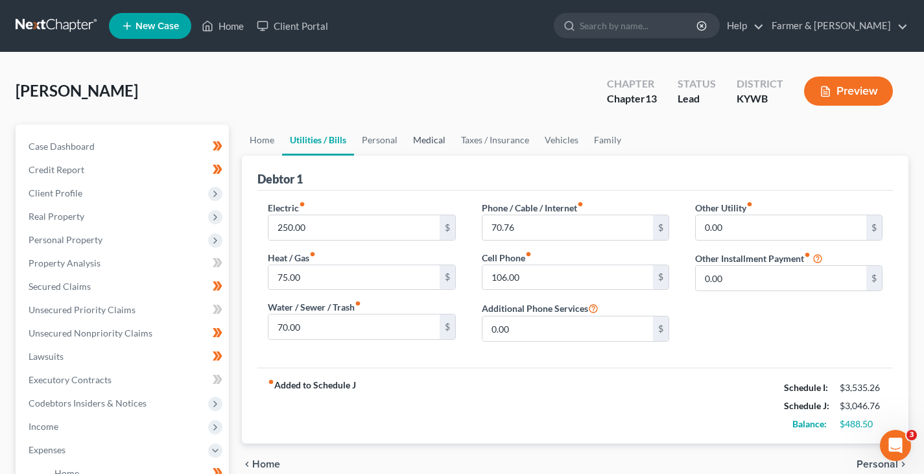
click at [421, 142] on link "Medical" at bounding box center [429, 139] width 48 height 31
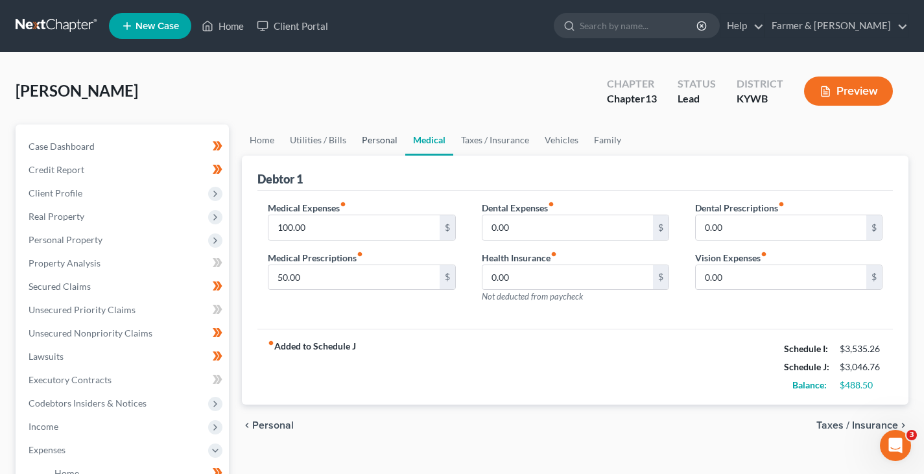
click at [375, 143] on link "Personal" at bounding box center [379, 139] width 51 height 31
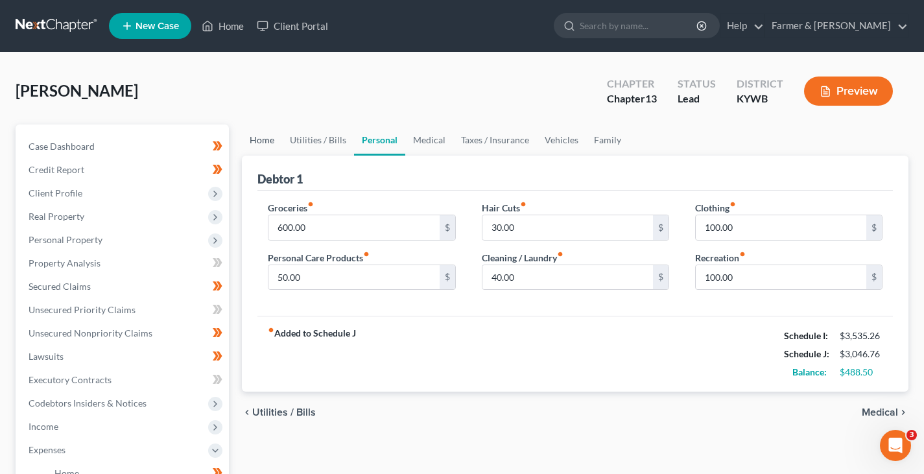
click at [254, 139] on link "Home" at bounding box center [262, 139] width 40 height 31
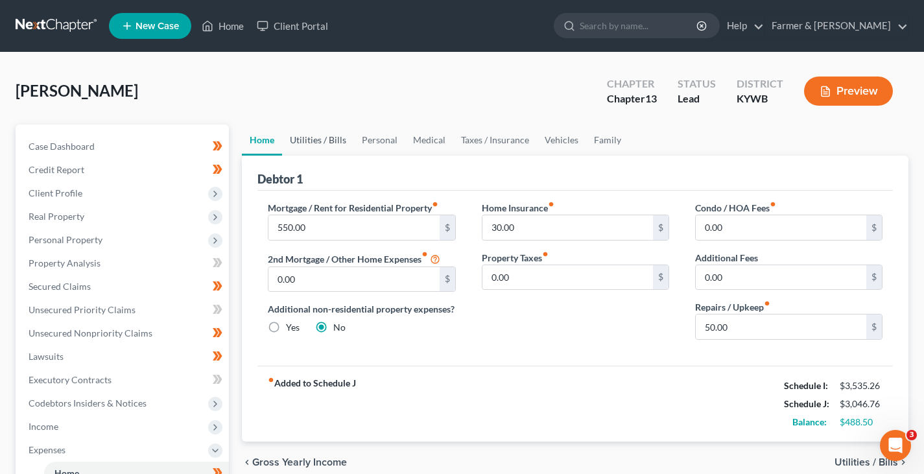
click at [311, 147] on link "Utilities / Bills" at bounding box center [318, 139] width 72 height 31
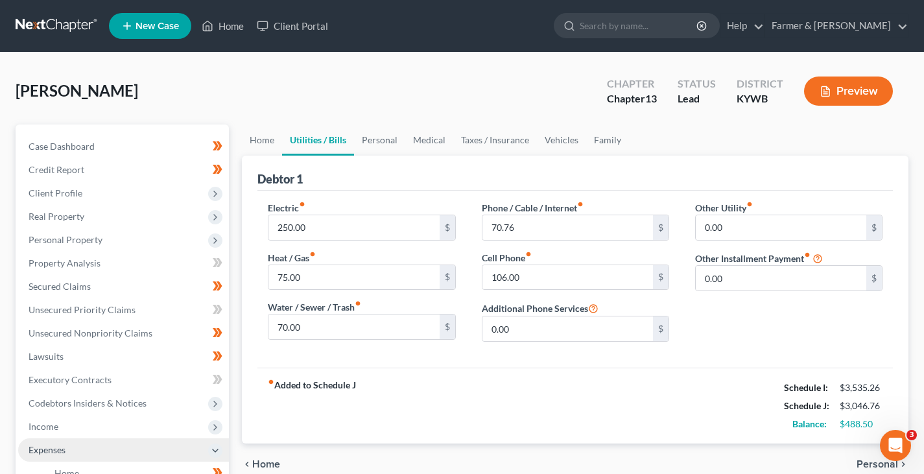
click at [62, 445] on span "Expenses" at bounding box center [47, 449] width 37 height 11
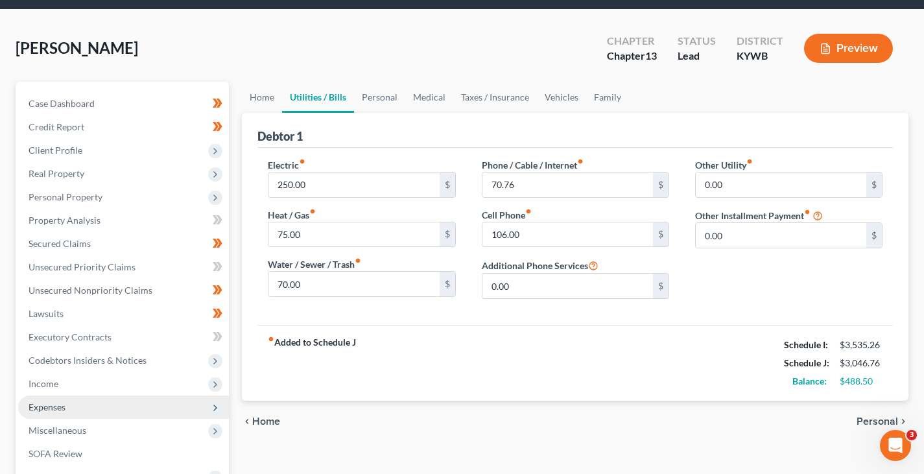
scroll to position [44, 0]
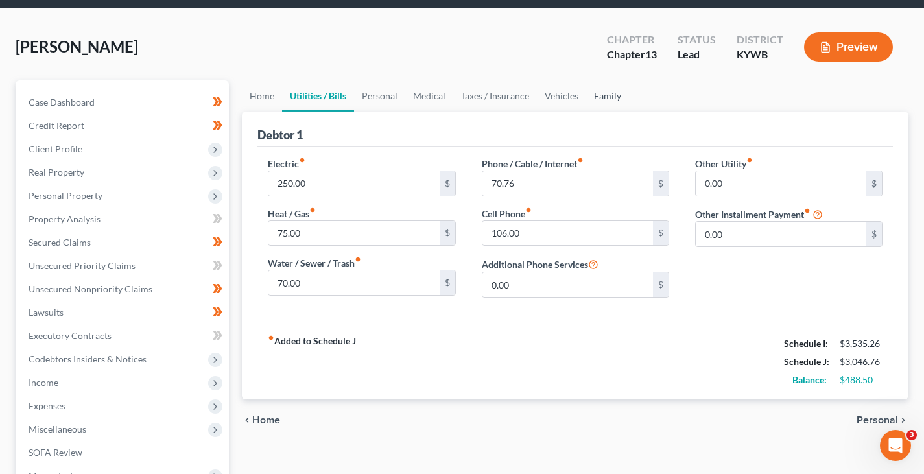
click at [602, 110] on link "Family" at bounding box center [607, 95] width 43 height 31
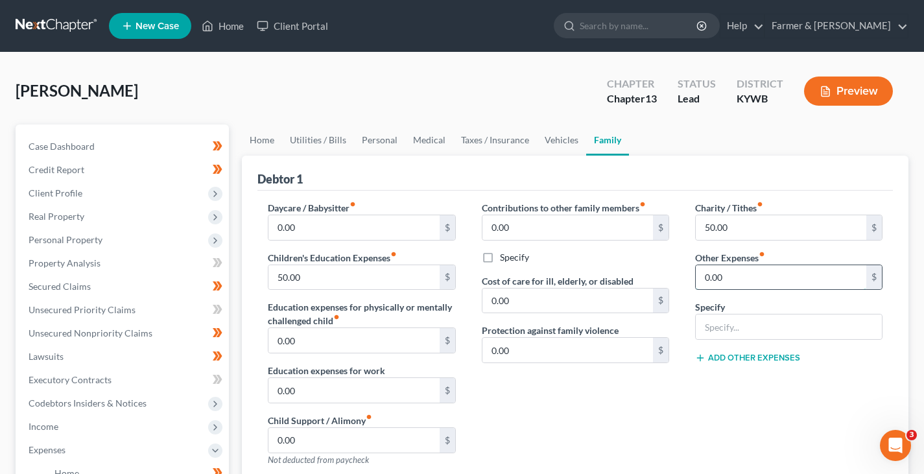
click at [751, 276] on input "0.00" at bounding box center [781, 277] width 171 height 25
type input "50"
click at [777, 324] on input "text" at bounding box center [789, 326] width 186 height 25
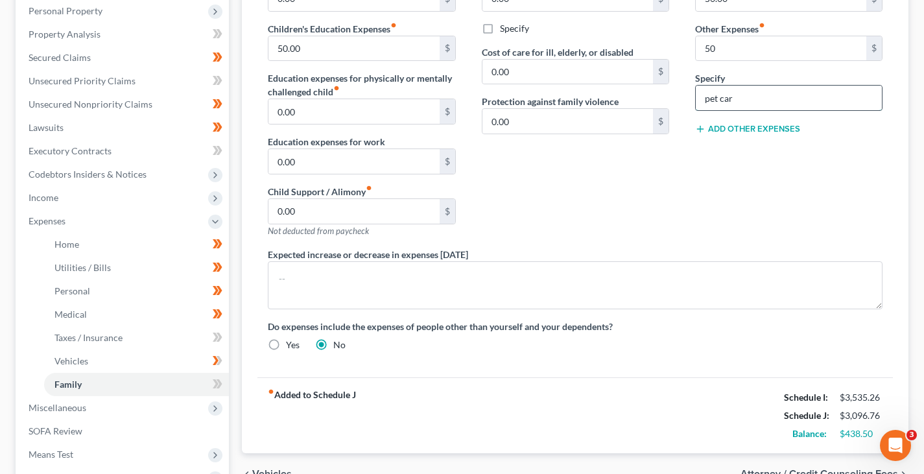
scroll to position [224, 0]
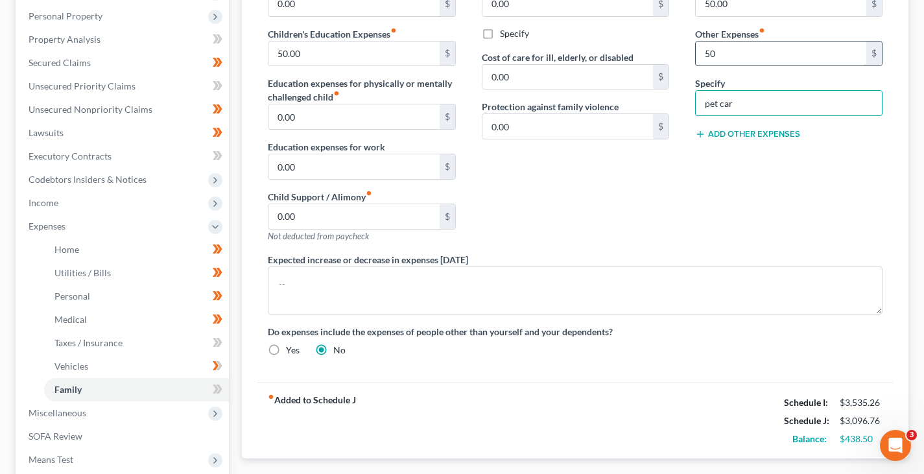
type input "pet car"
click at [730, 45] on input "50" at bounding box center [781, 53] width 171 height 25
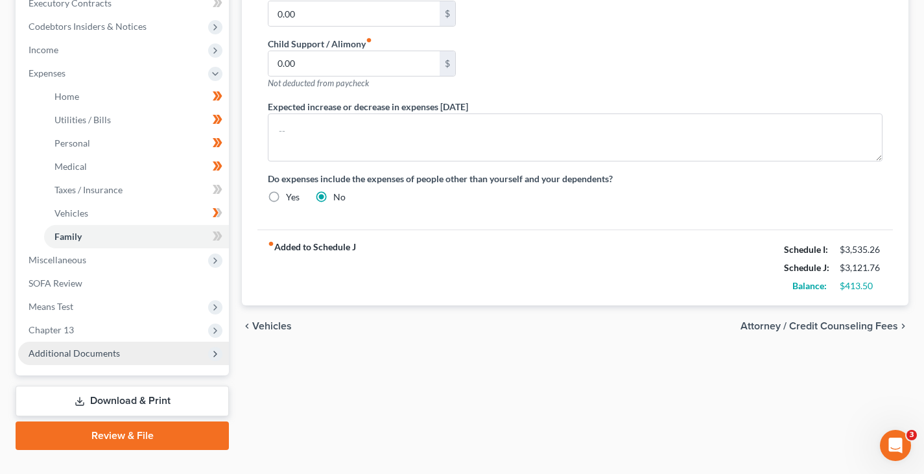
click at [108, 342] on span "Additional Documents" at bounding box center [123, 353] width 211 height 23
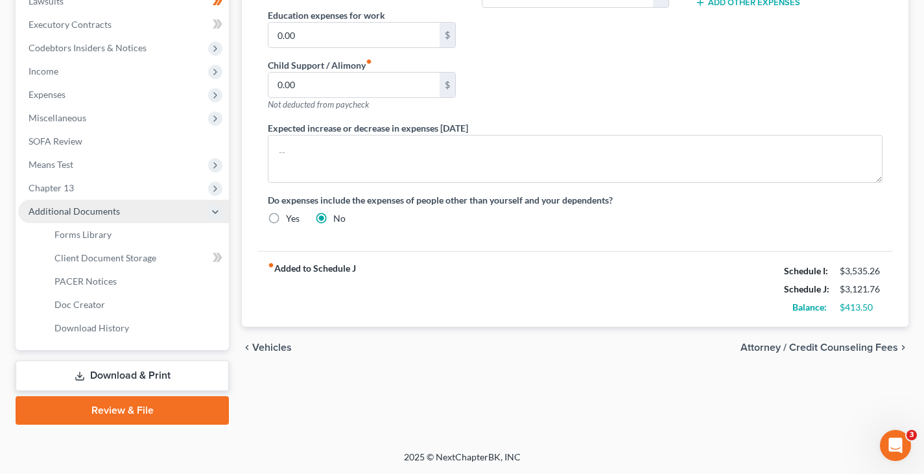
scroll to position [354, 0]
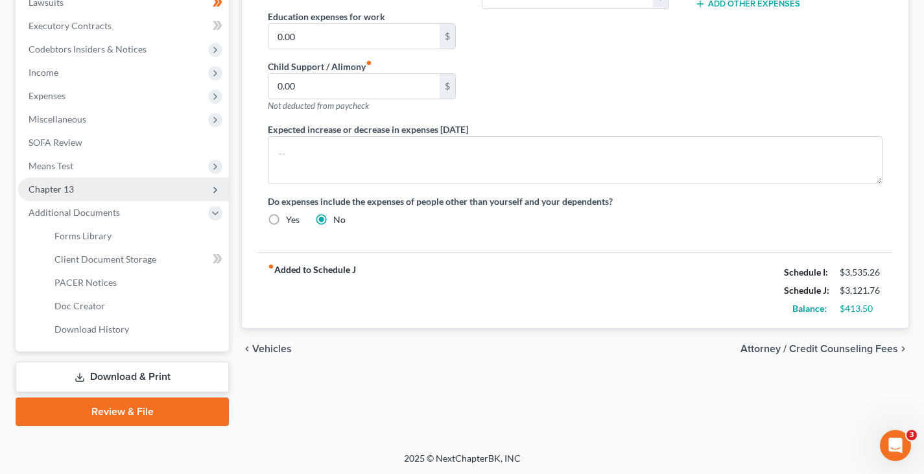
click at [107, 195] on span "Chapter 13" at bounding box center [123, 189] width 211 height 23
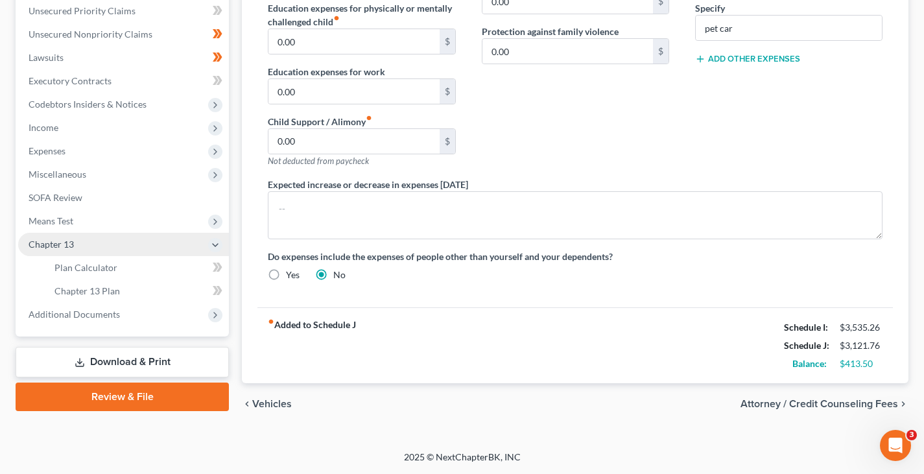
scroll to position [298, 0]
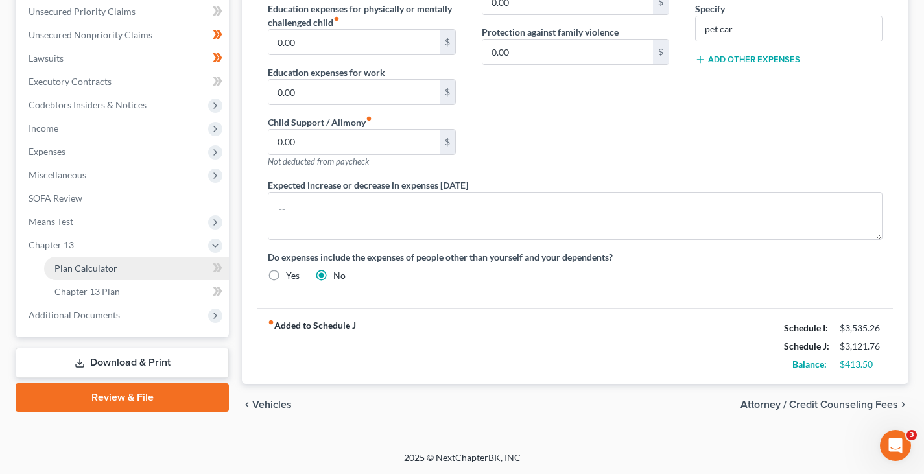
click at [121, 274] on link "Plan Calculator" at bounding box center [136, 268] width 185 height 23
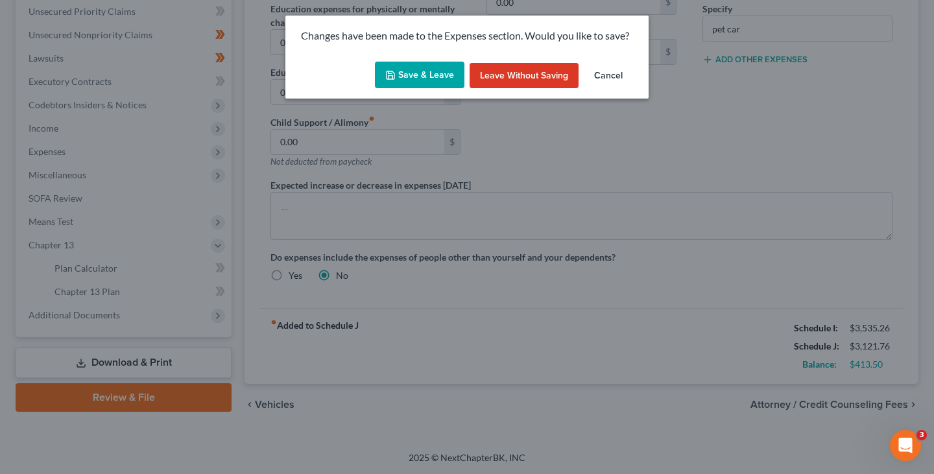
click at [414, 80] on button "Save & Leave" at bounding box center [419, 75] width 89 height 27
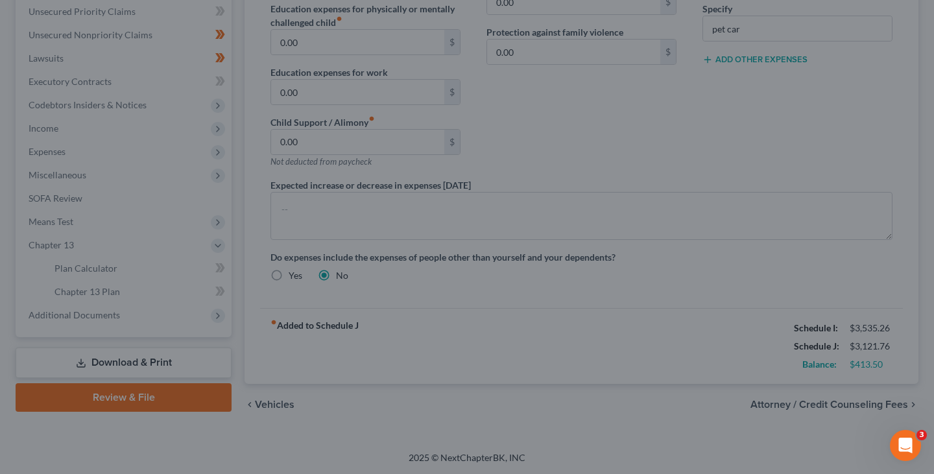
type input "75.00"
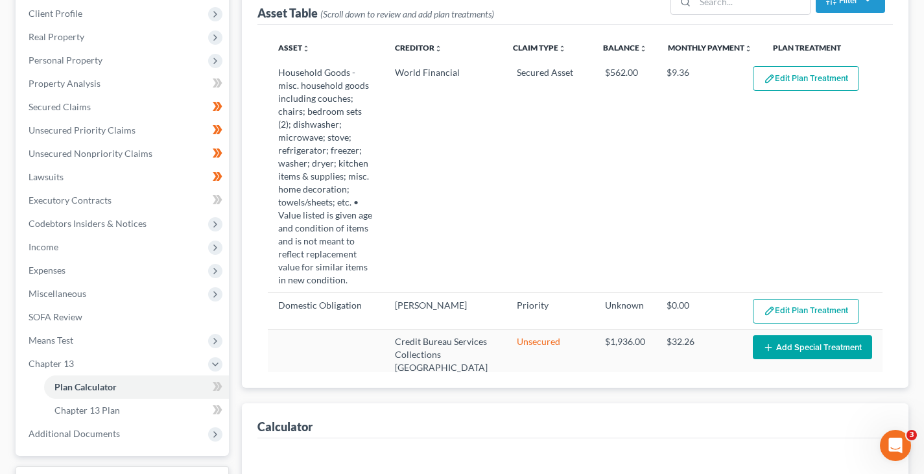
select select "59"
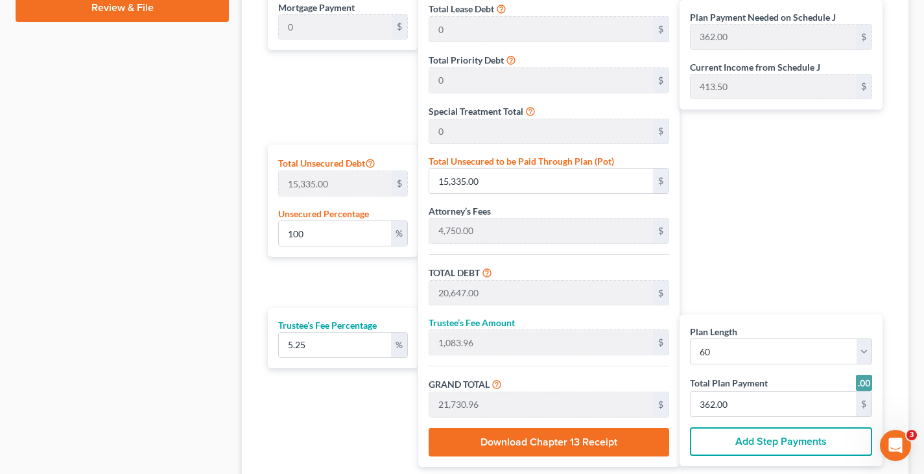
scroll to position [684, 0]
